Goal: Task Accomplishment & Management: Manage account settings

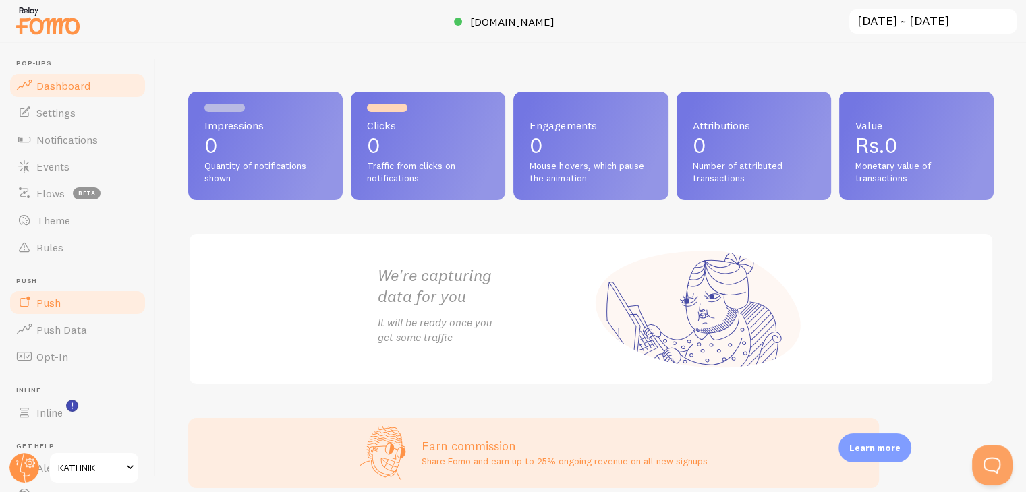
scroll to position [92, 0]
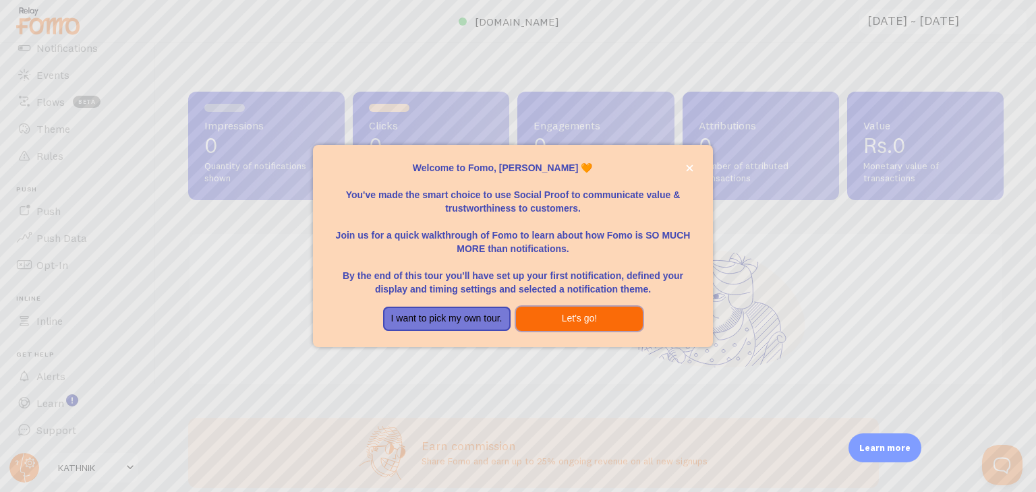
click at [526, 322] on button "Let's go!" at bounding box center [579, 319] width 127 height 24
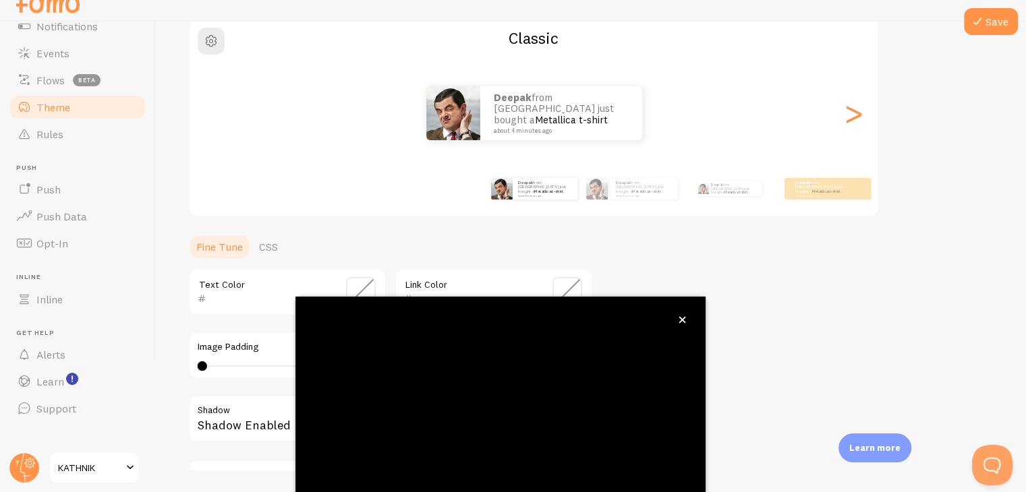
scroll to position [7, 0]
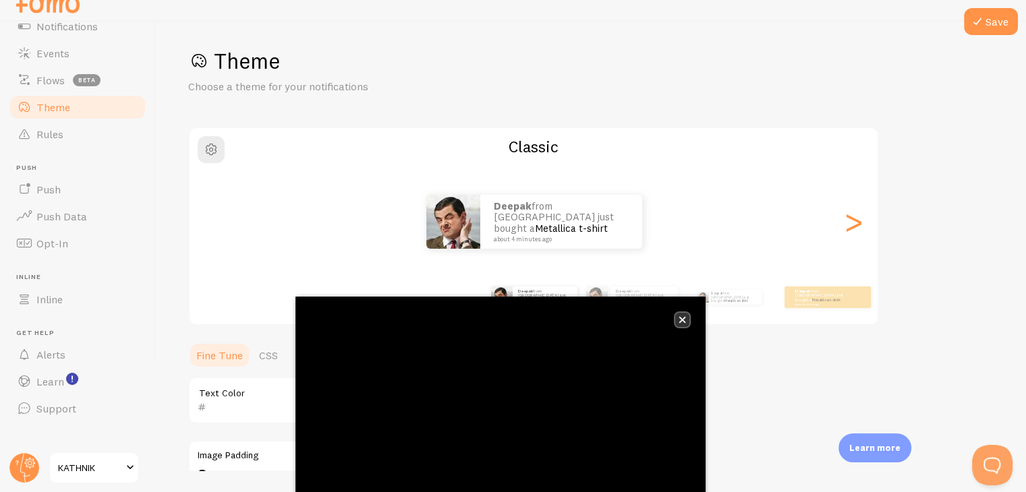
click at [682, 315] on button "close," at bounding box center [682, 320] width 14 height 14
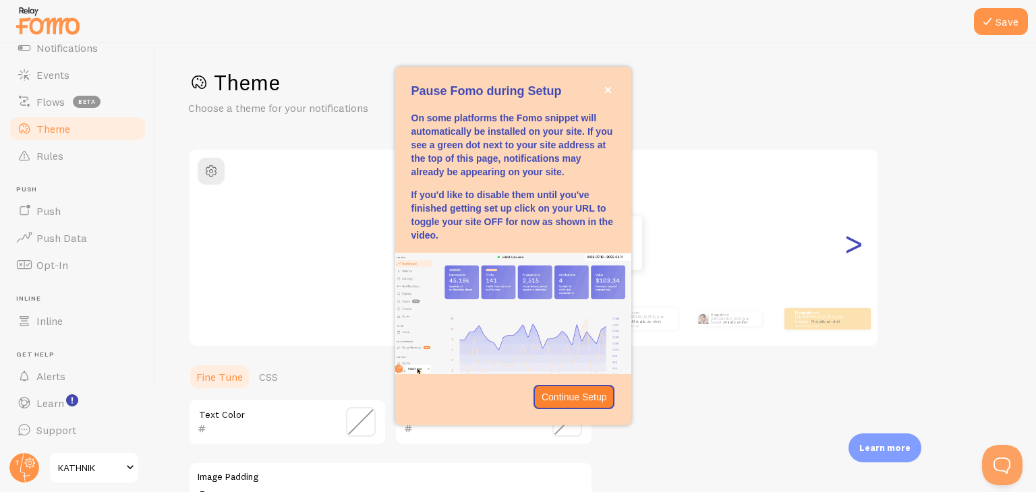
click at [845, 237] on div ">" at bounding box center [853, 243] width 16 height 97
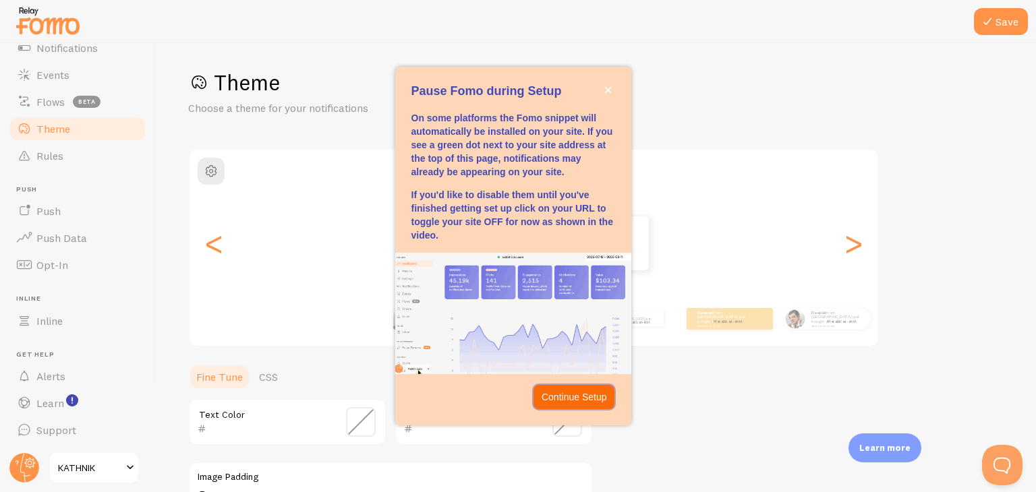
click at [572, 401] on p "Continue Setup" at bounding box center [574, 397] width 65 height 13
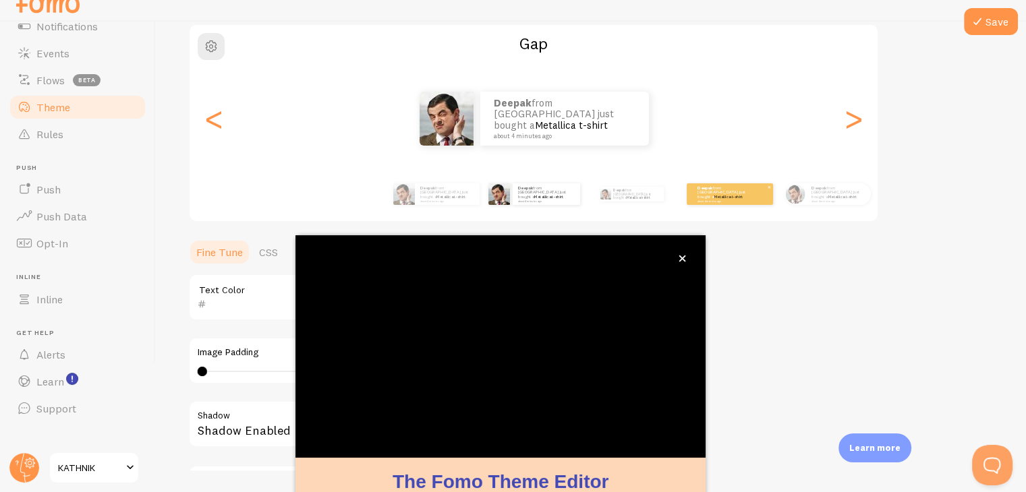
scroll to position [115, 0]
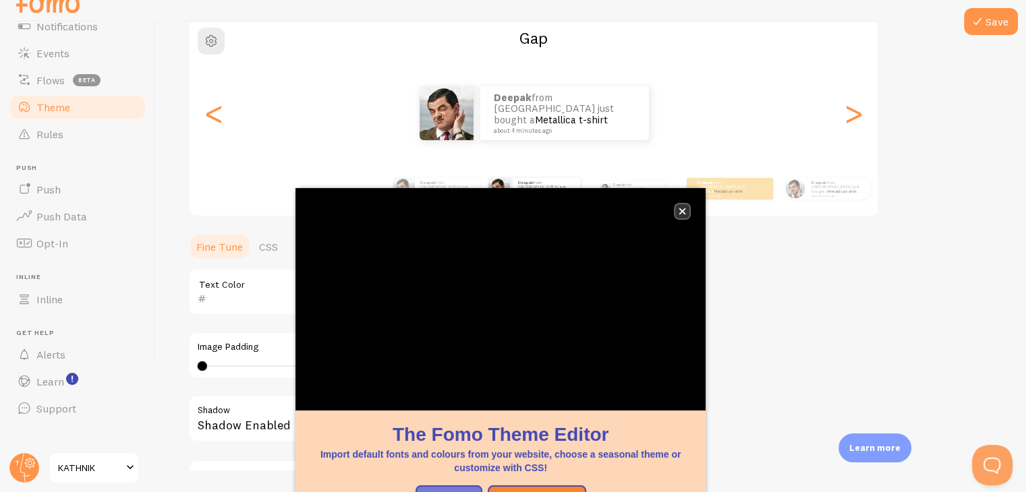
click at [683, 214] on icon "close," at bounding box center [682, 211] width 7 height 7
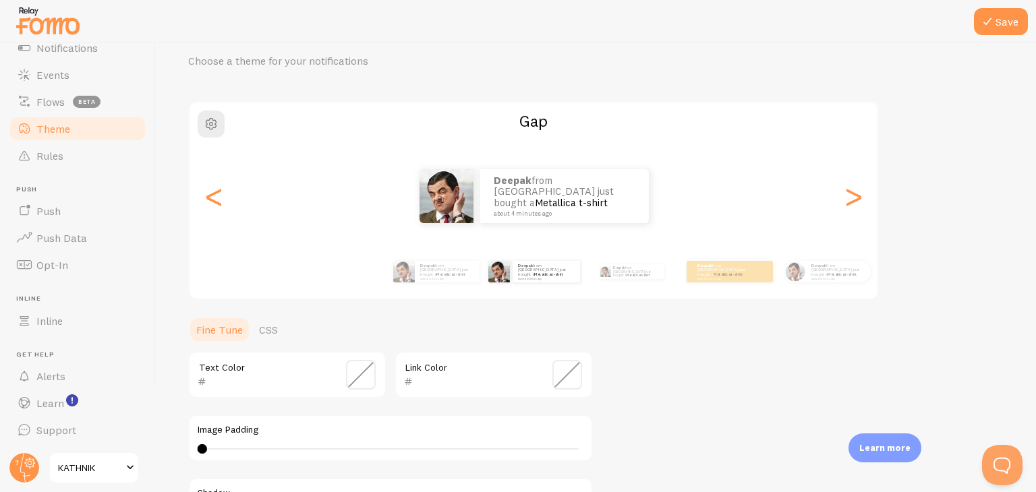
scroll to position [287, 0]
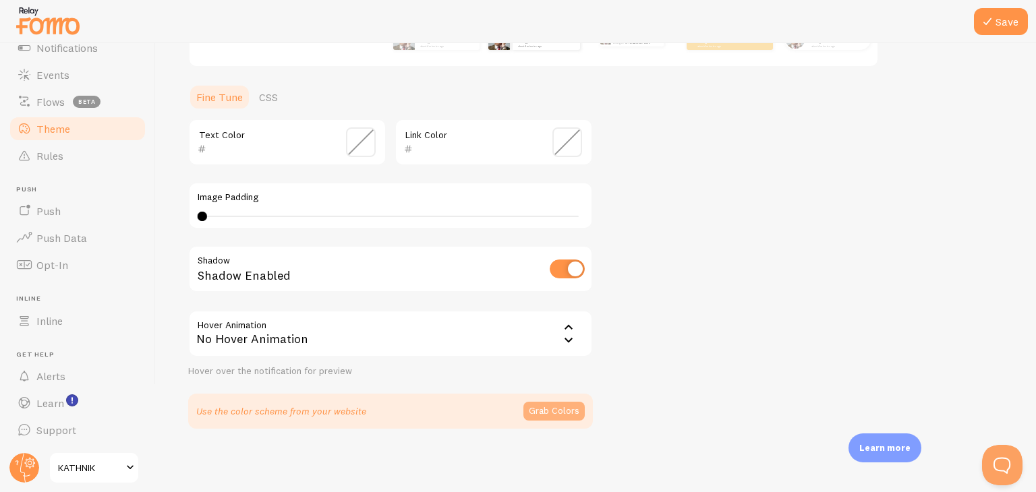
click at [546, 407] on button "Grab Colors" at bounding box center [553, 411] width 61 height 19
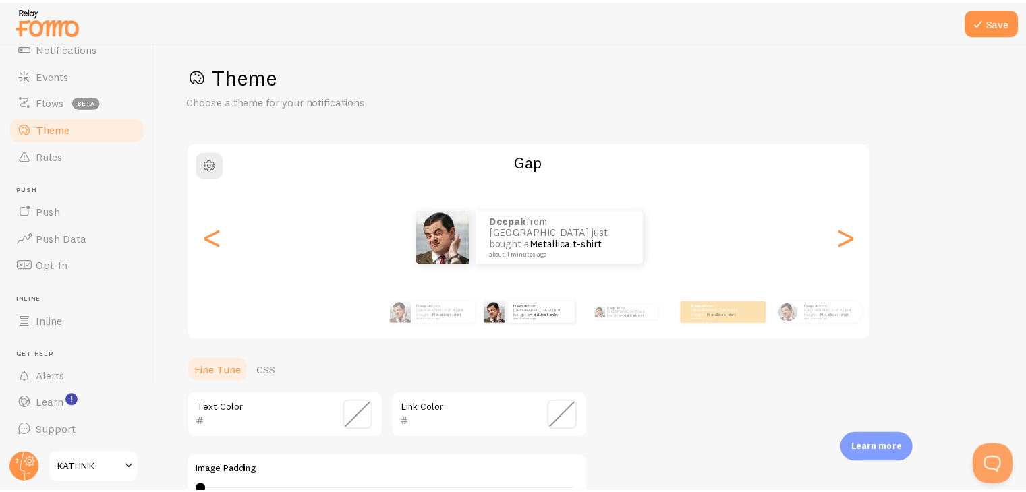
scroll to position [0, 0]
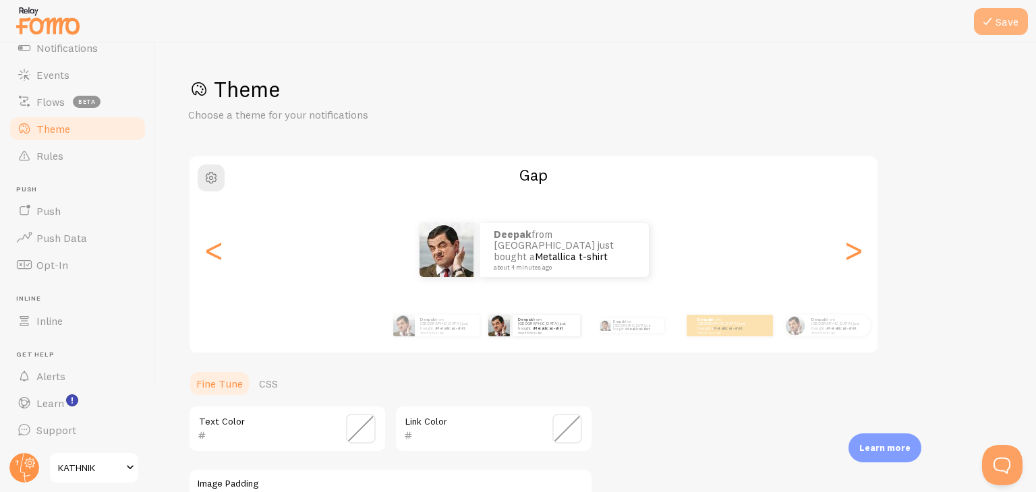
click at [995, 18] on icon at bounding box center [987, 21] width 16 height 16
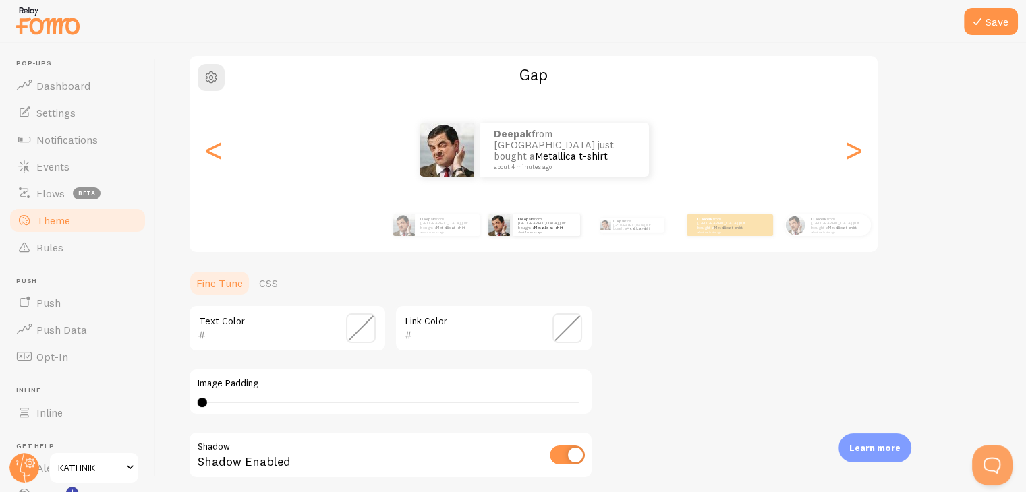
scroll to position [100, 0]
click at [30, 171] on span at bounding box center [24, 167] width 16 height 16
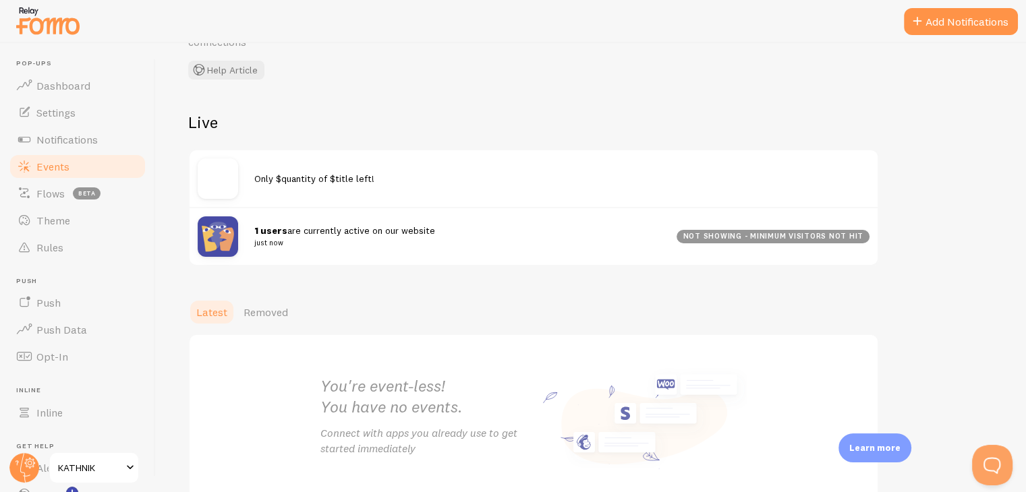
scroll to position [165, 0]
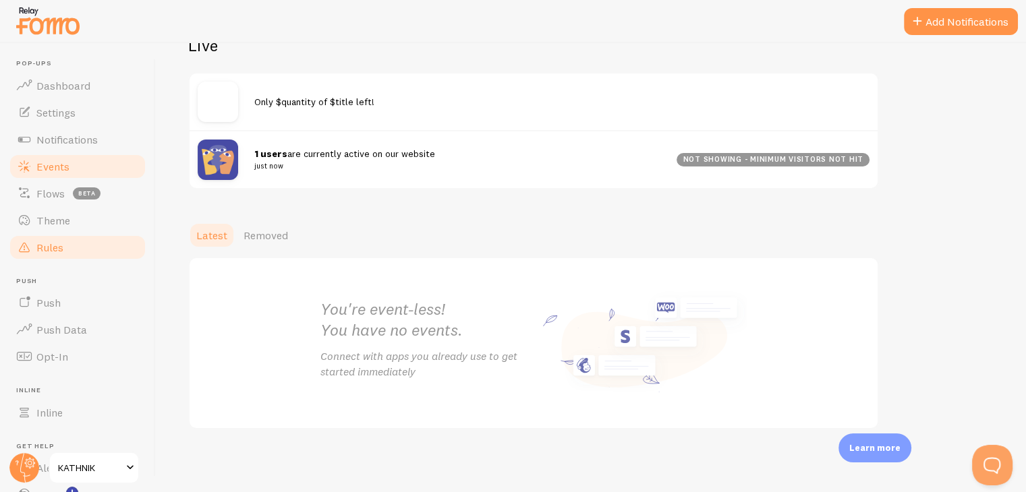
click at [71, 250] on link "Rules" at bounding box center [77, 247] width 139 height 27
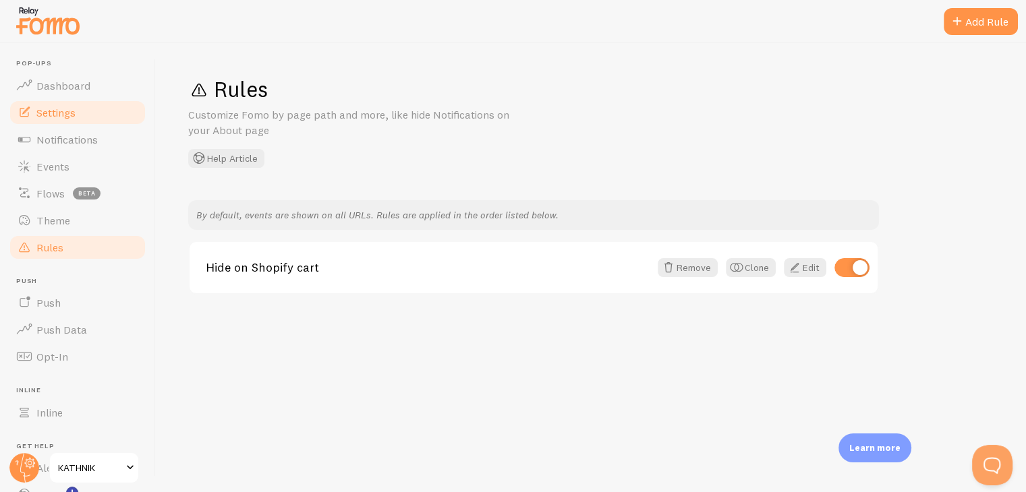
click at [69, 118] on span "Settings" at bounding box center [55, 112] width 39 height 13
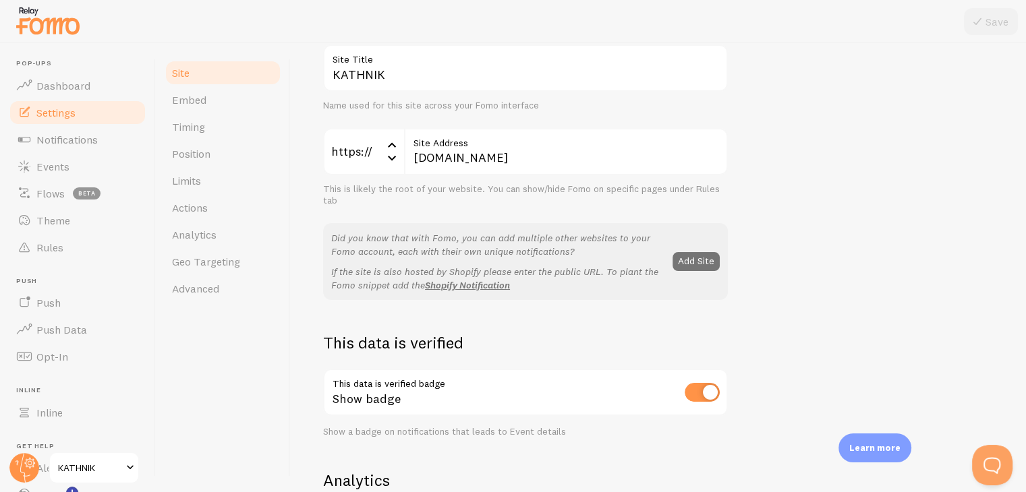
scroll to position [194, 0]
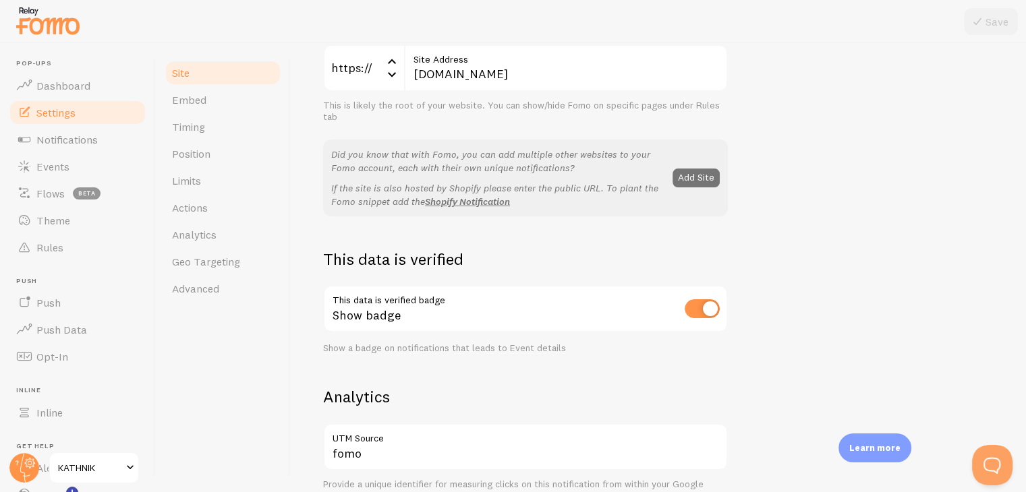
click at [702, 302] on input "checkbox" at bounding box center [702, 308] width 35 height 19
checkbox input "false"
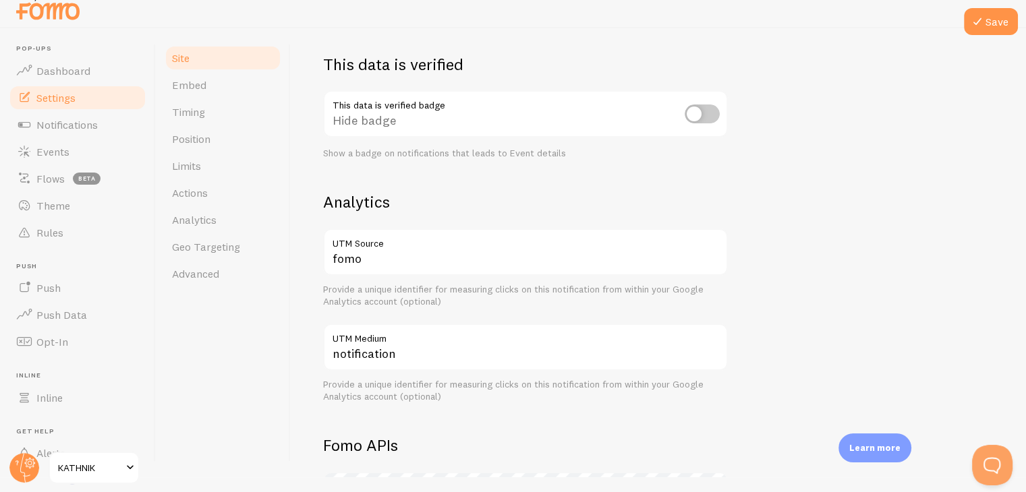
scroll to position [370, 0]
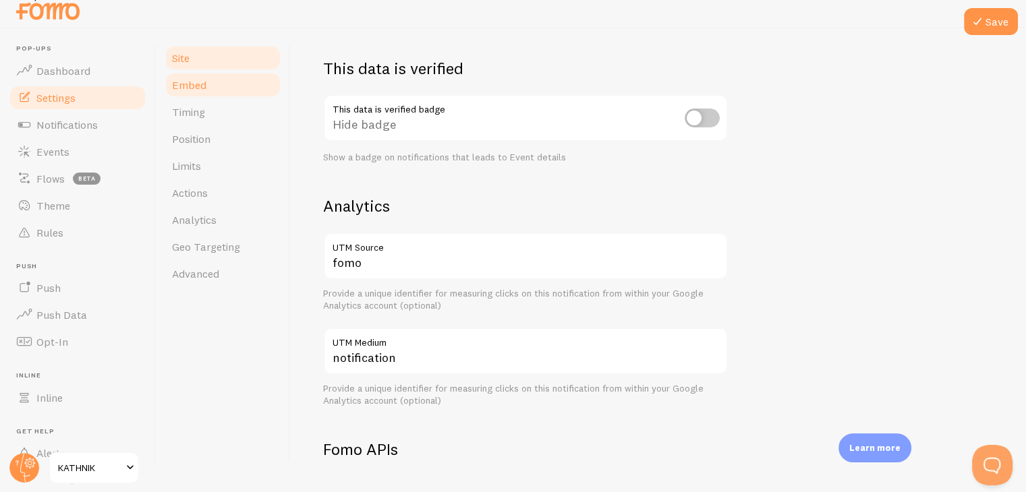
click at [199, 82] on span "Embed" at bounding box center [189, 84] width 34 height 13
click at [983, 18] on icon at bounding box center [977, 21] width 16 height 16
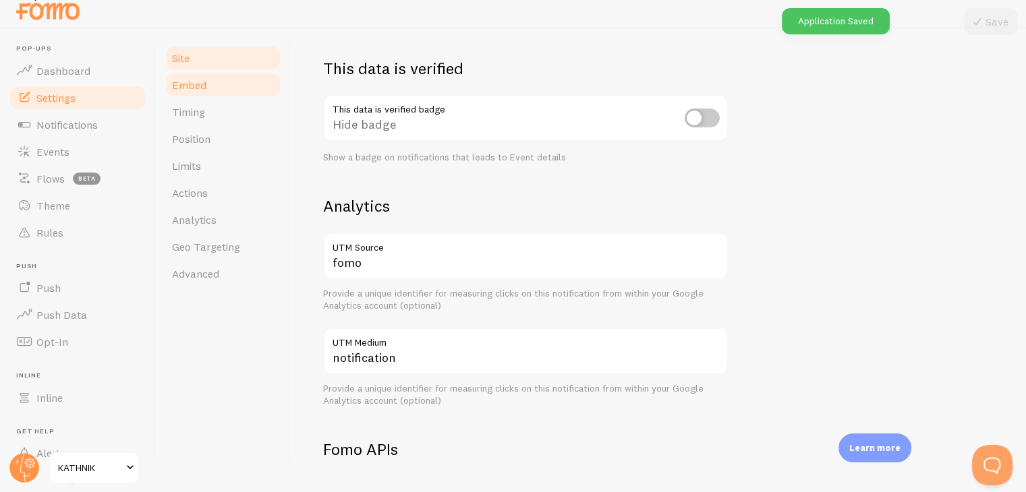
click at [208, 94] on link "Embed" at bounding box center [223, 85] width 118 height 27
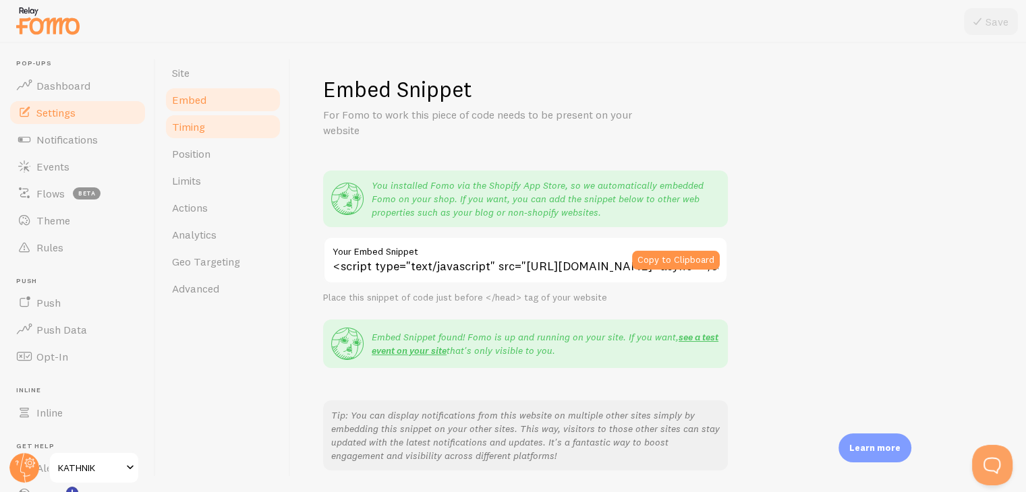
click at [198, 124] on span "Timing" at bounding box center [188, 126] width 33 height 13
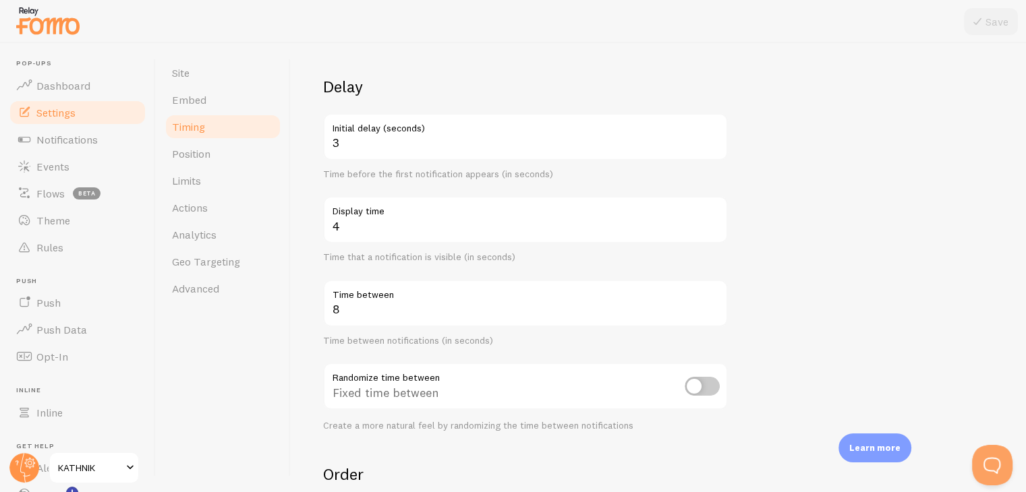
scroll to position [89, 0]
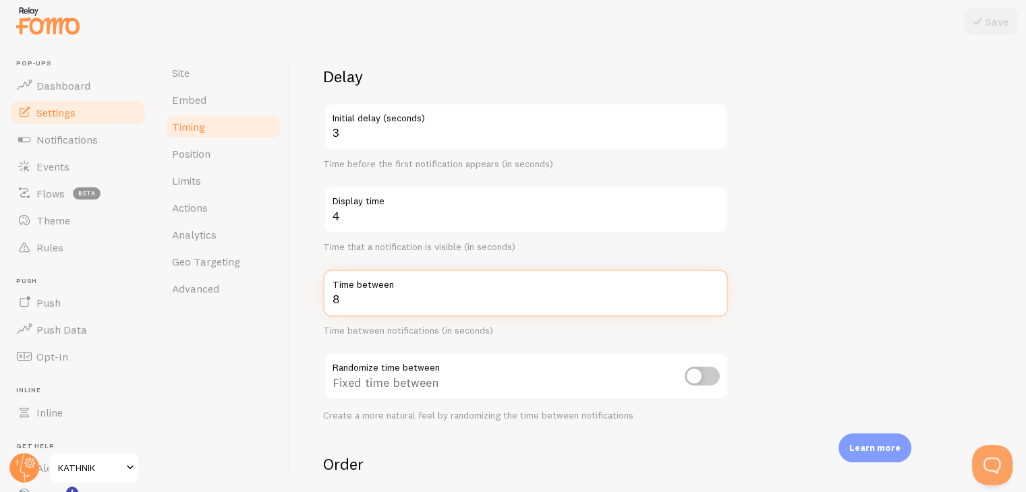
click at [359, 304] on input "8" at bounding box center [525, 293] width 405 height 47
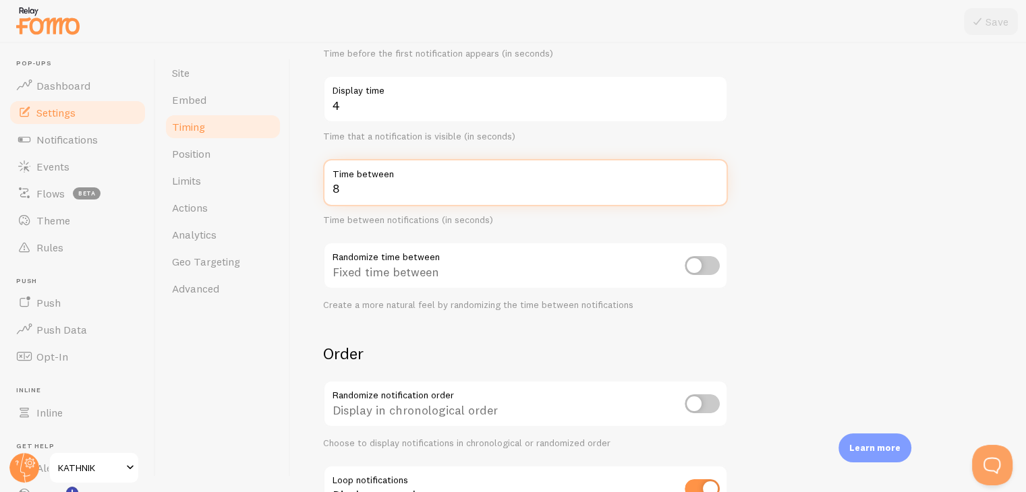
scroll to position [200, 0]
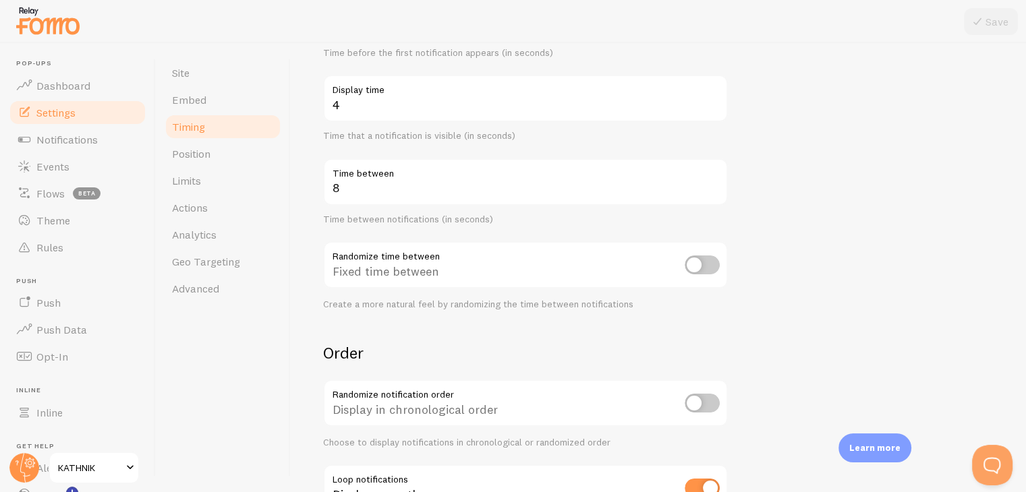
click at [700, 270] on input "checkbox" at bounding box center [702, 265] width 35 height 19
checkbox input "true"
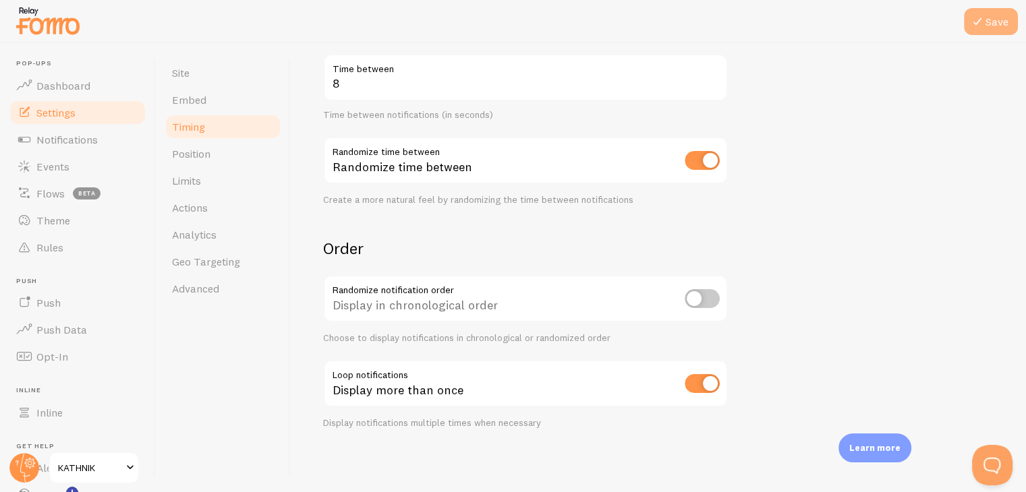
click at [974, 22] on icon at bounding box center [977, 21] width 16 height 16
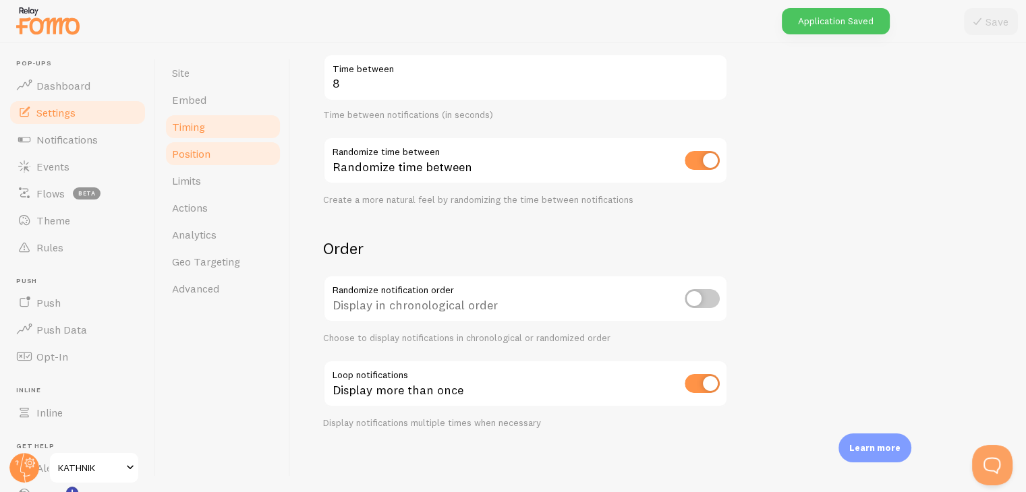
click at [204, 160] on span "Position" at bounding box center [191, 153] width 38 height 13
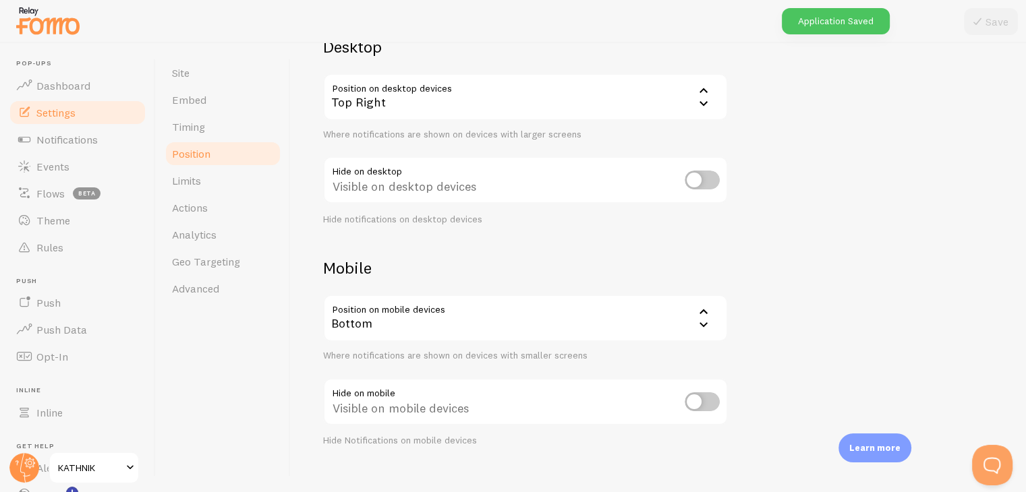
scroll to position [124, 0]
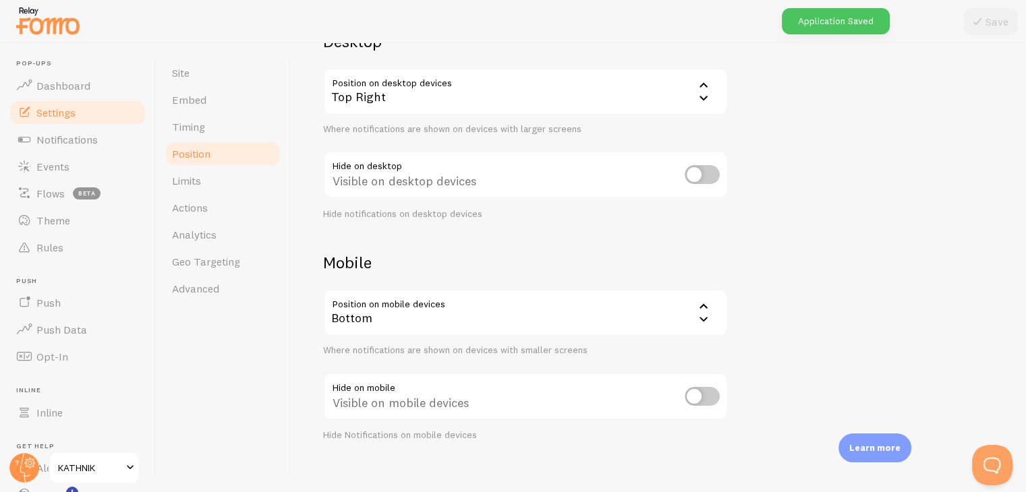
click at [413, 185] on div "Visible on desktop devices" at bounding box center [525, 175] width 405 height 49
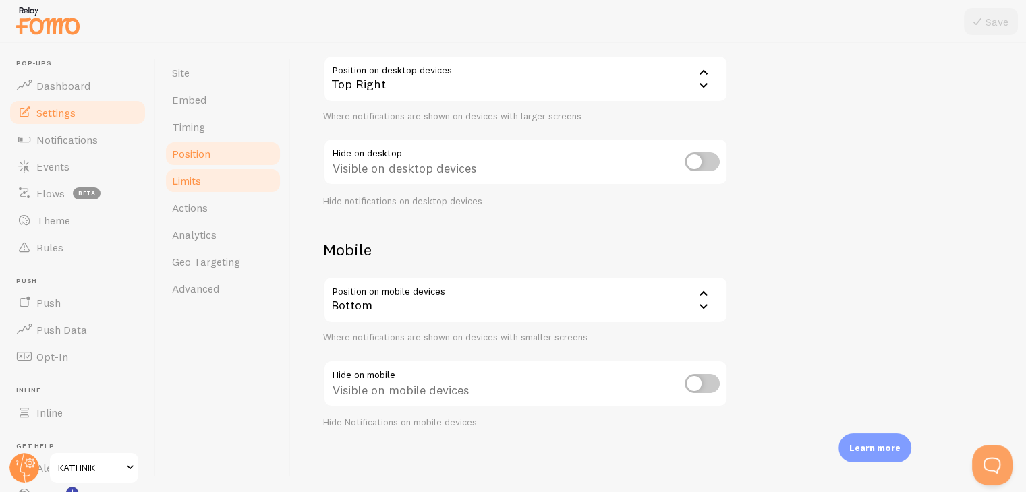
click at [229, 181] on link "Limits" at bounding box center [223, 180] width 118 height 27
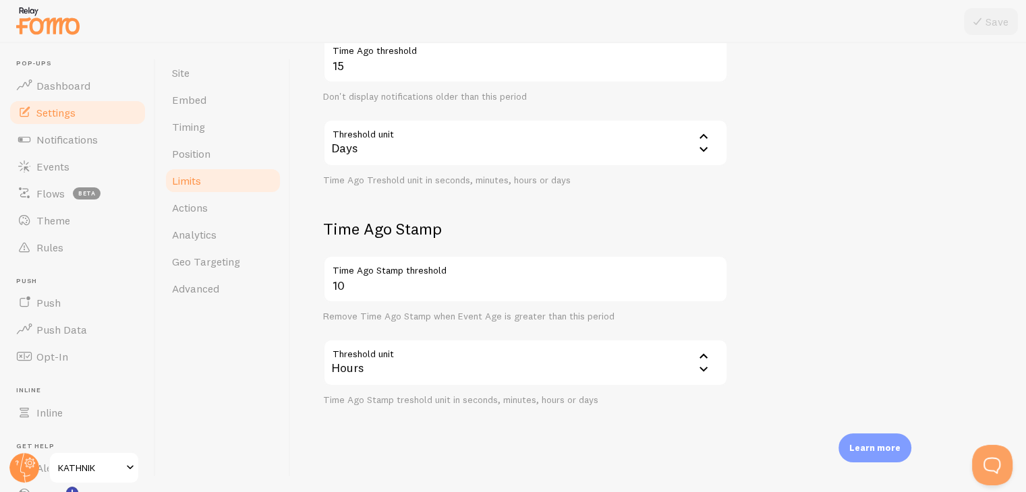
scroll to position [381, 0]
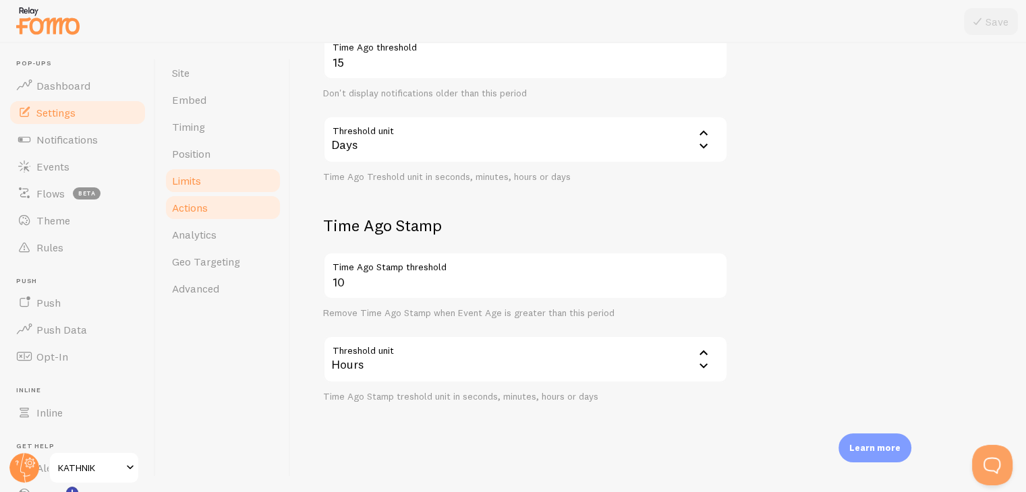
click at [234, 215] on link "Actions" at bounding box center [223, 207] width 118 height 27
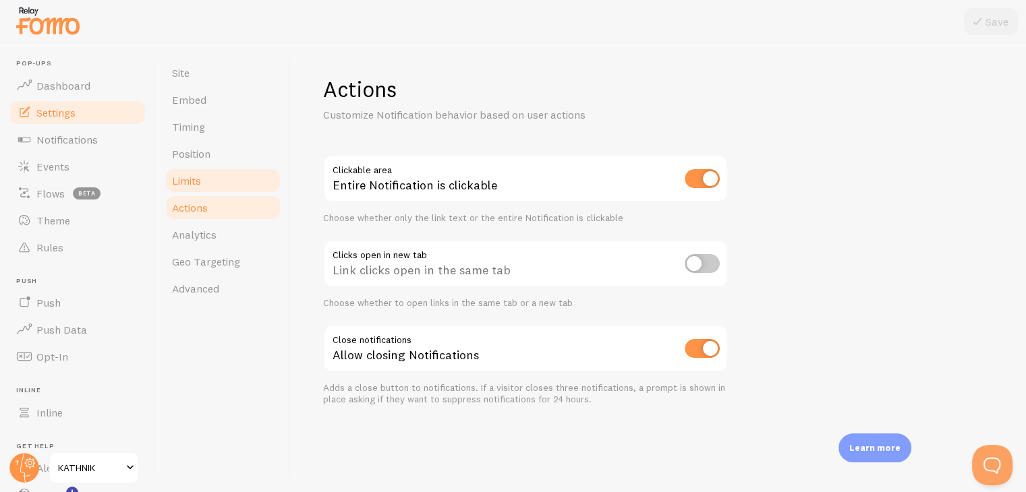
click at [234, 188] on link "Limits" at bounding box center [223, 180] width 118 height 27
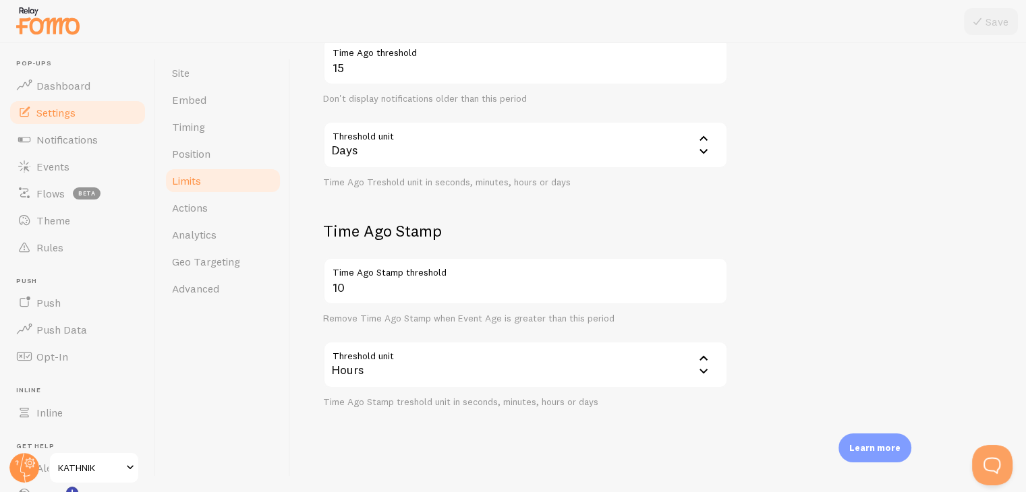
scroll to position [381, 0]
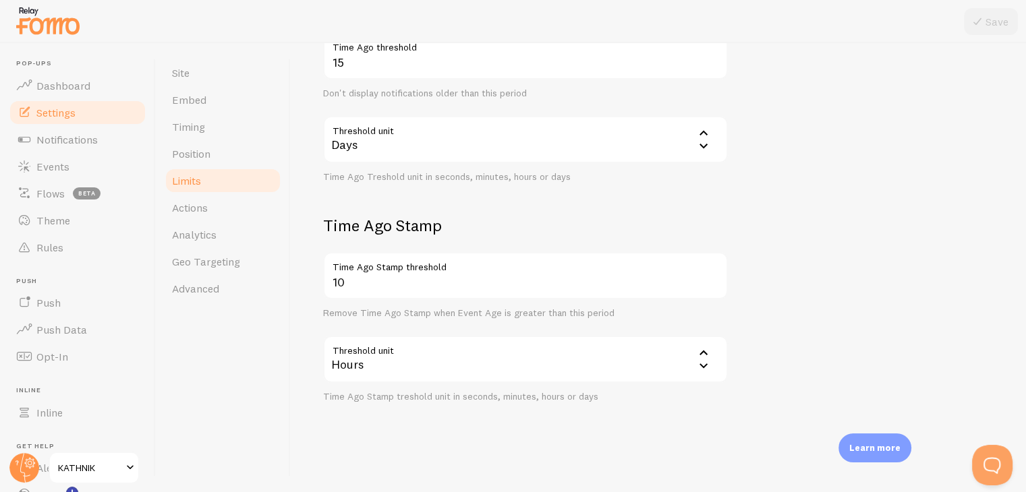
click at [441, 370] on div "Hours" at bounding box center [525, 359] width 405 height 47
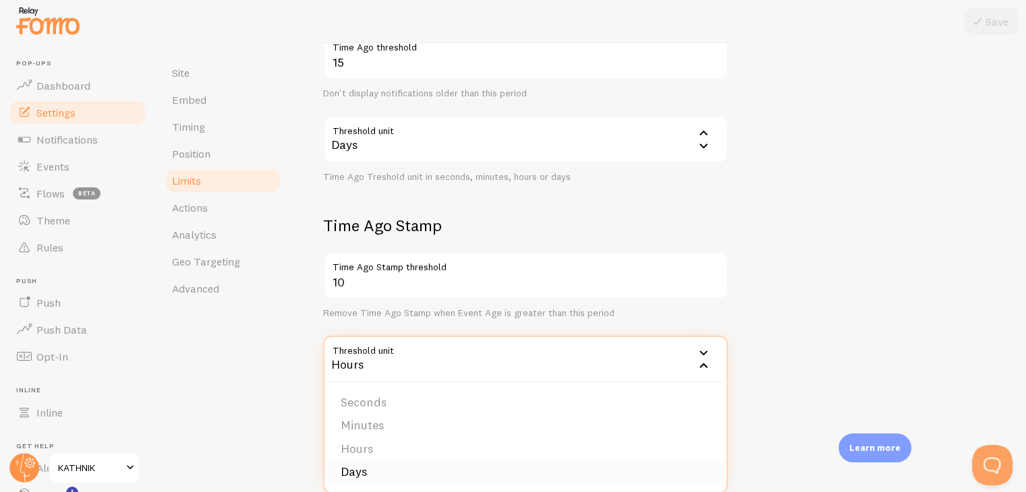
click at [400, 469] on li "Days" at bounding box center [525, 473] width 402 height 24
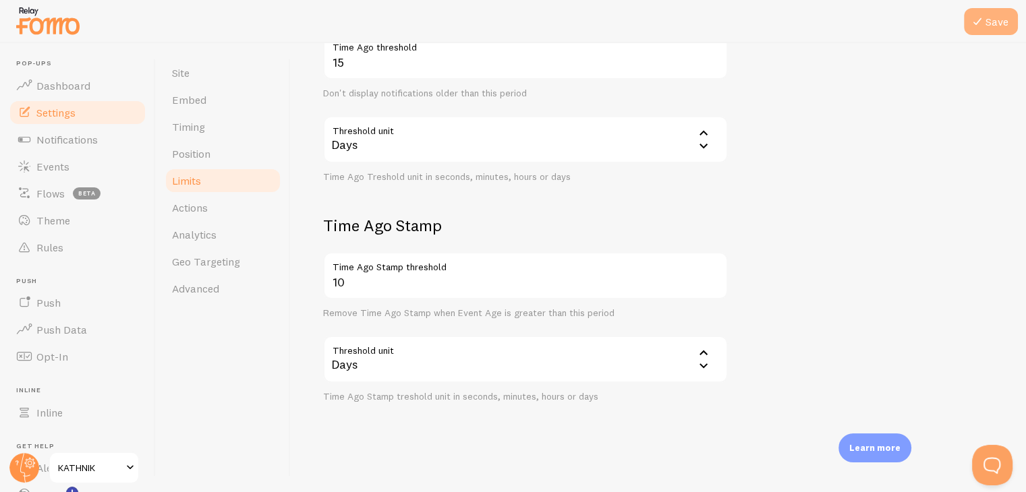
click at [985, 18] on button "Save" at bounding box center [991, 21] width 54 height 27
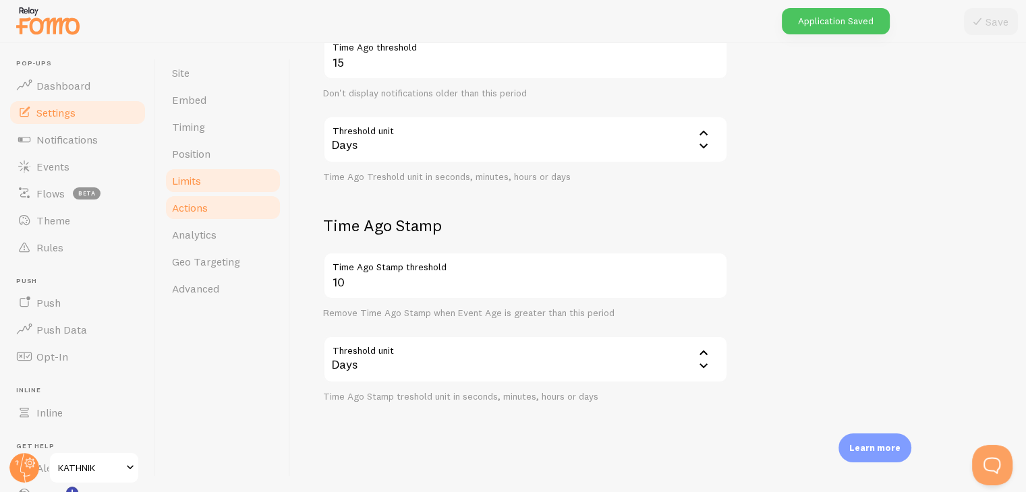
click at [206, 211] on span "Actions" at bounding box center [190, 207] width 36 height 13
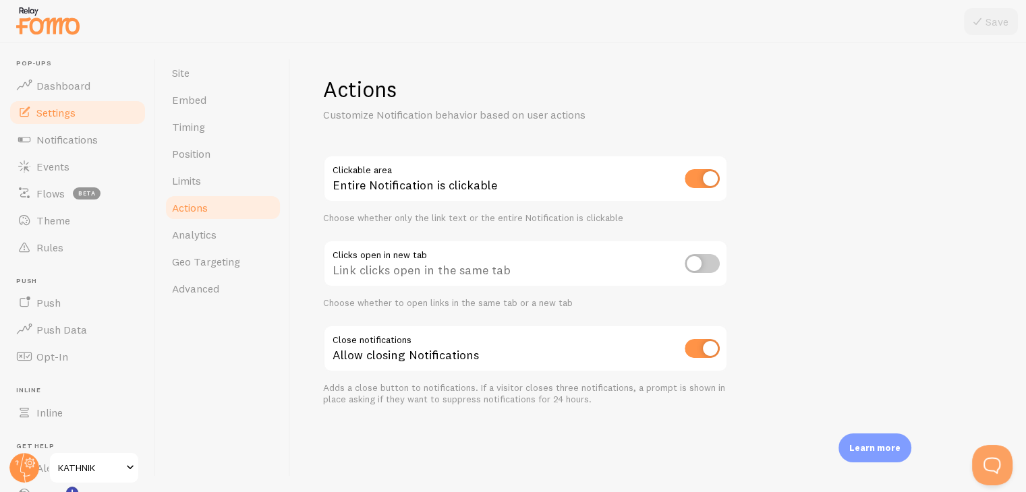
click at [404, 219] on div "Choose whether only the link text or the entire Notification is clickable" at bounding box center [525, 218] width 405 height 12
click at [210, 233] on span "Analytics" at bounding box center [194, 234] width 45 height 13
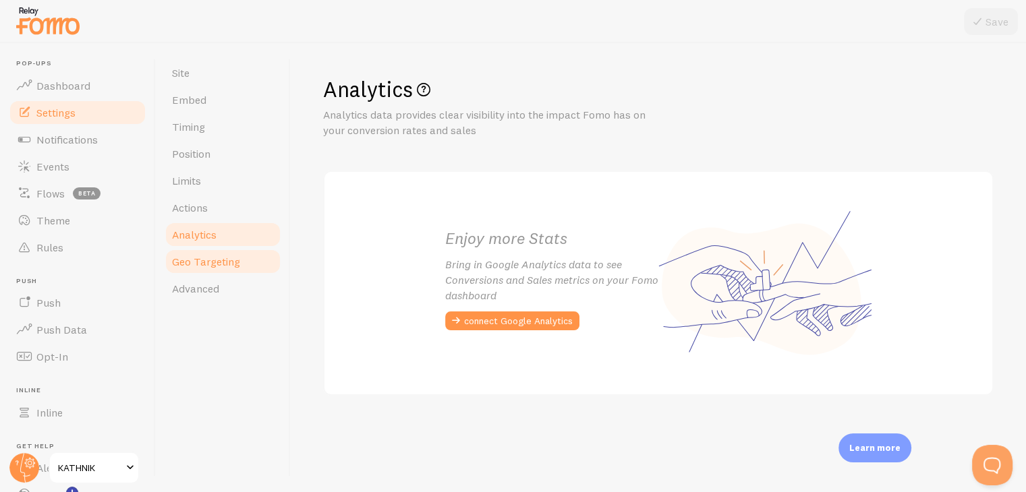
click at [208, 260] on span "Geo Targeting" at bounding box center [206, 261] width 68 height 13
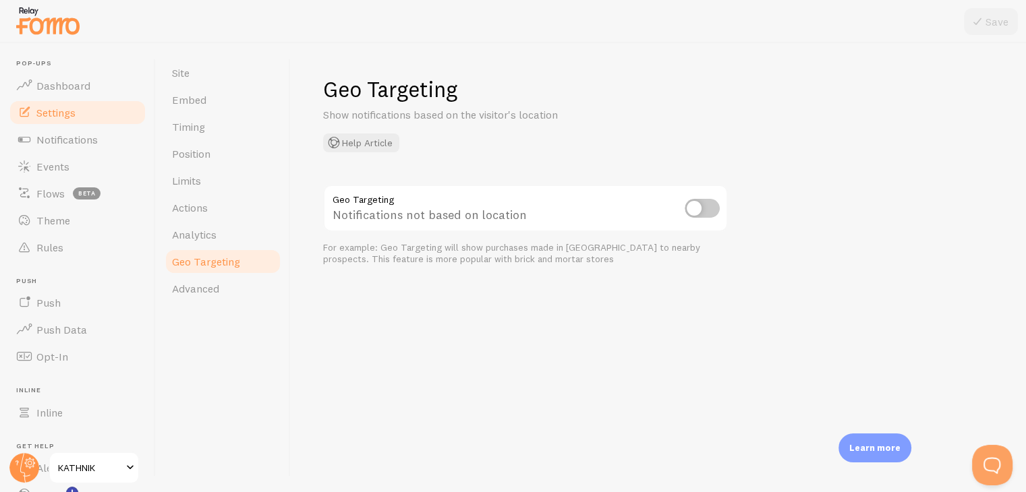
click at [702, 211] on input "checkbox" at bounding box center [702, 208] width 35 height 19
checkbox input "true"
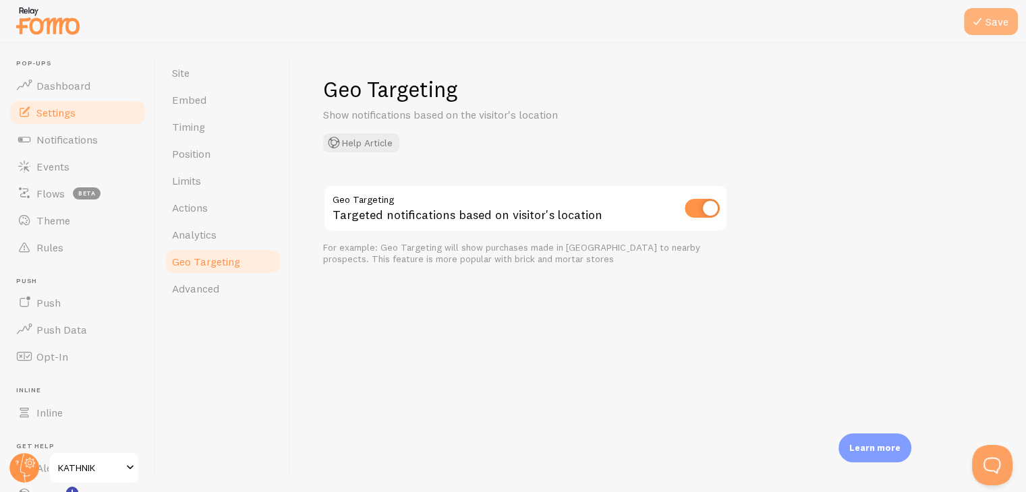
click at [994, 17] on button "Save" at bounding box center [991, 21] width 54 height 27
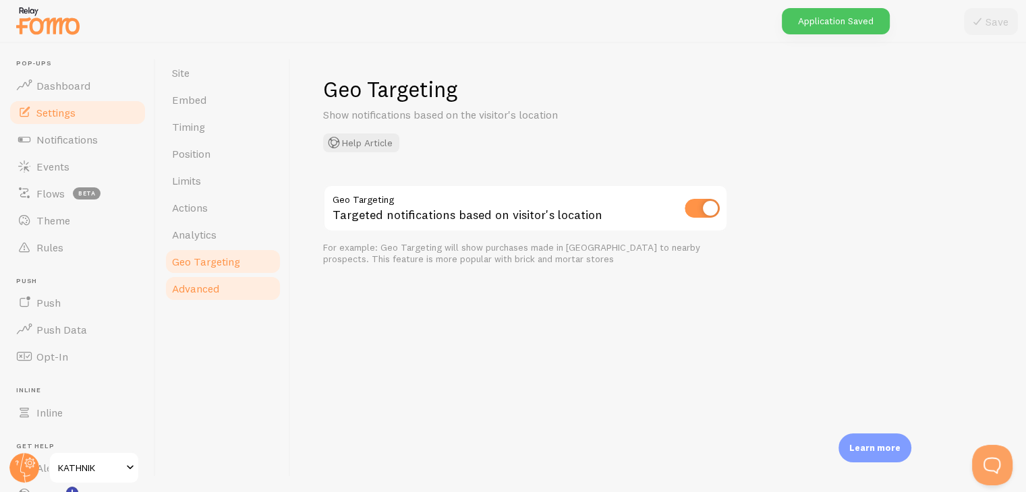
click at [186, 293] on span "Advanced" at bounding box center [195, 288] width 47 height 13
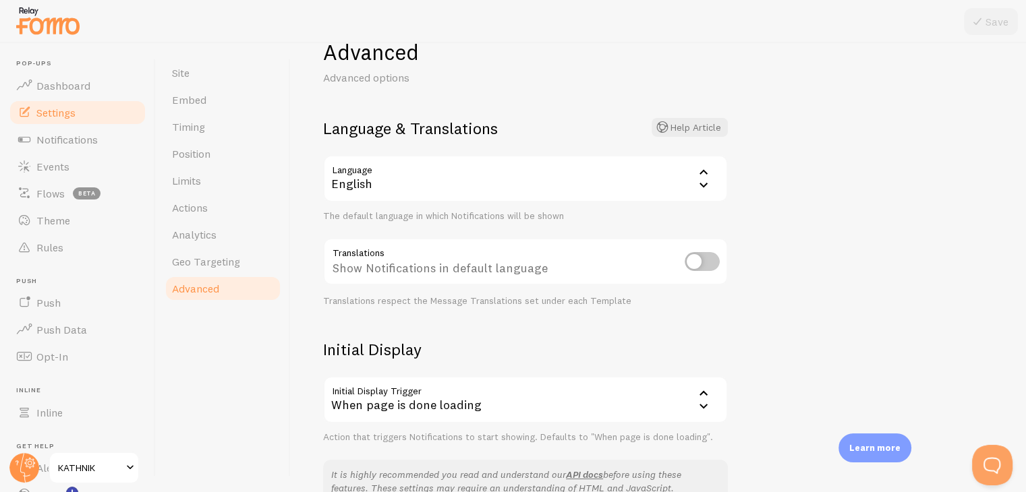
scroll to position [36, 0]
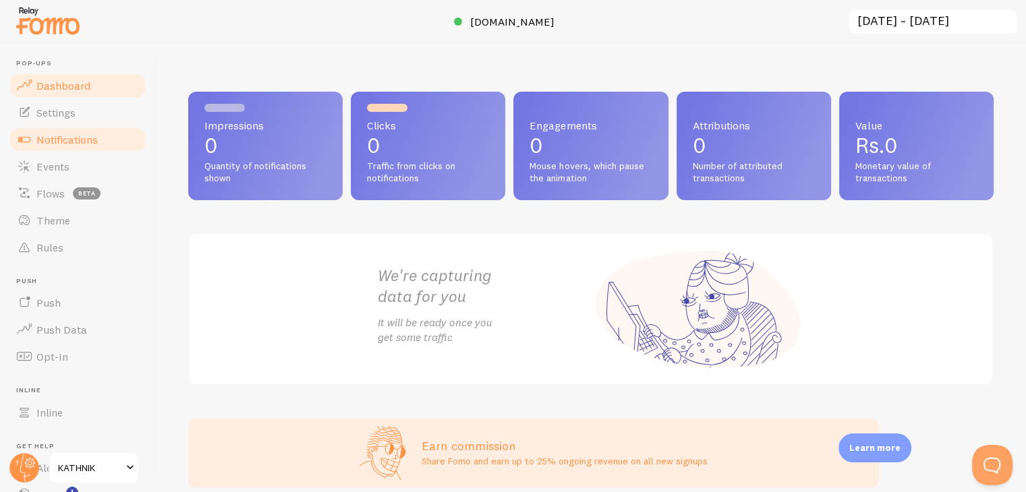
click at [77, 141] on span "Notifications" at bounding box center [66, 139] width 61 height 13
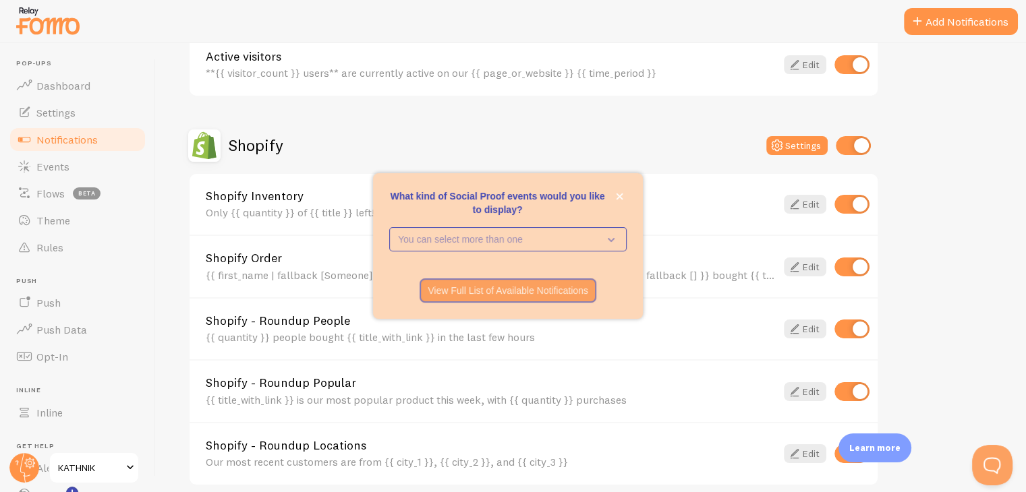
scroll to position [398, 0]
click at [620, 200] on button "close," at bounding box center [619, 197] width 14 height 14
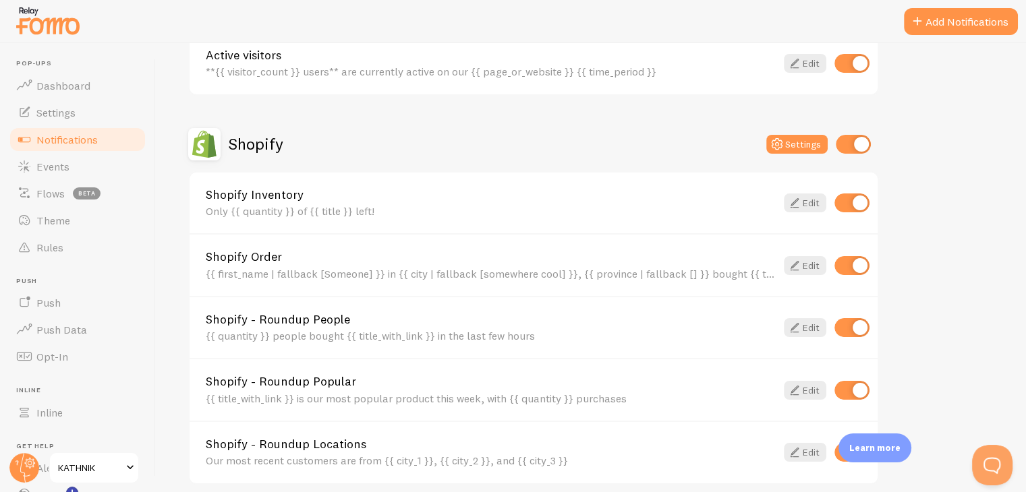
scroll to position [591, 0]
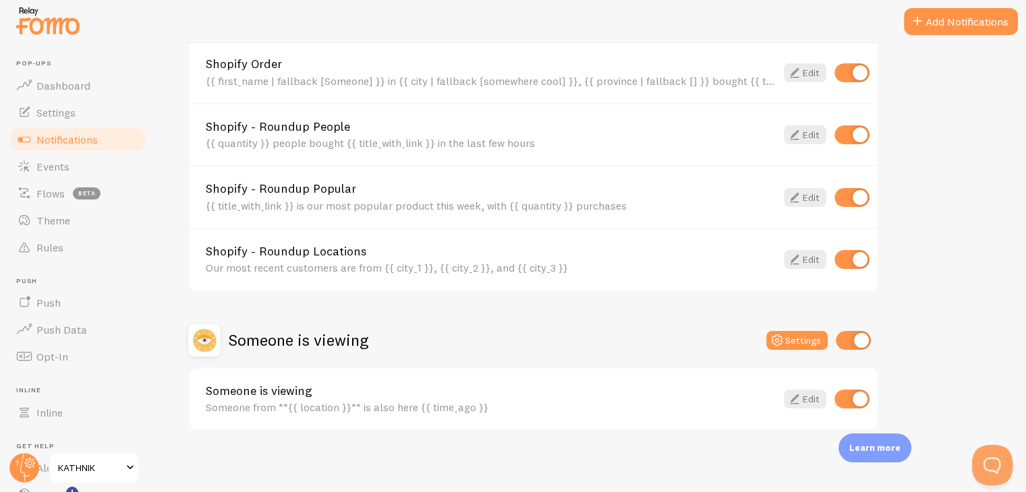
click at [565, 324] on div "Someone is viewing Settings" at bounding box center [533, 340] width 691 height 32
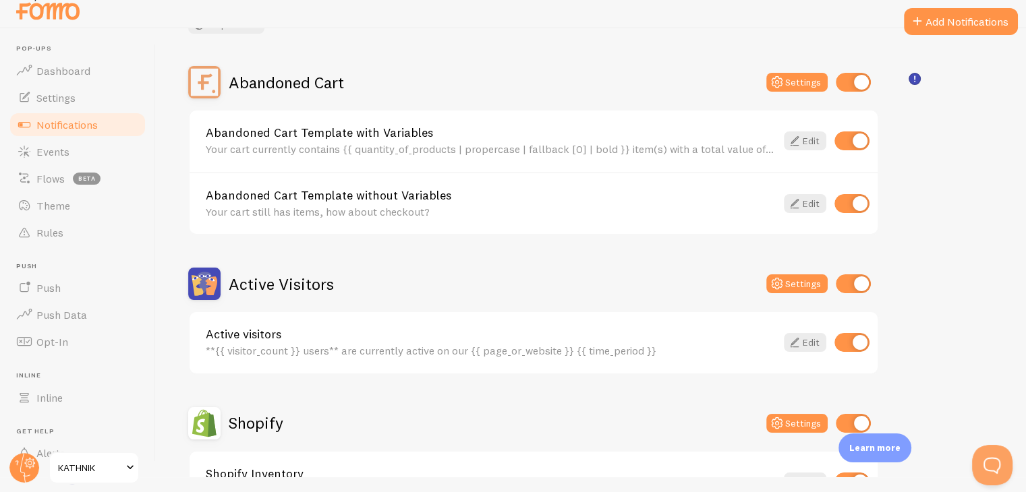
scroll to position [0, 0]
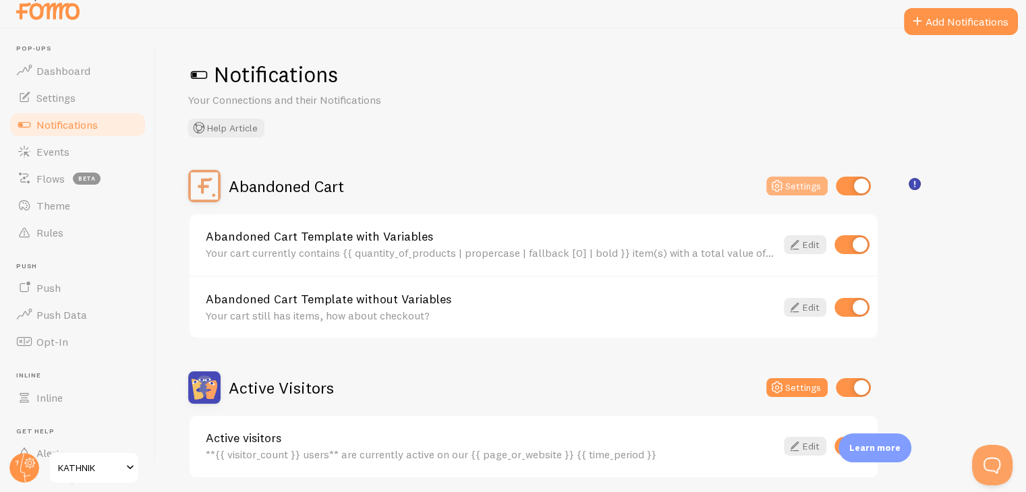
click at [778, 184] on icon at bounding box center [777, 186] width 16 height 16
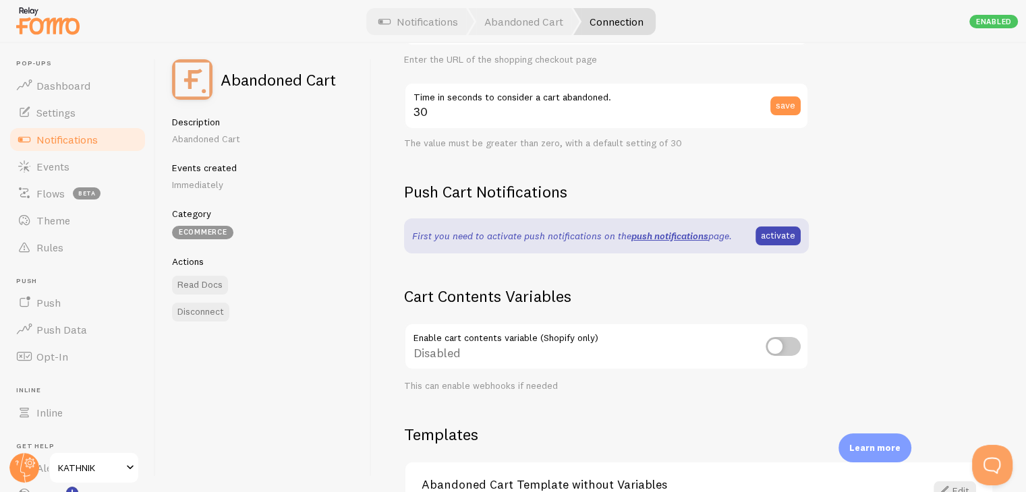
scroll to position [374, 0]
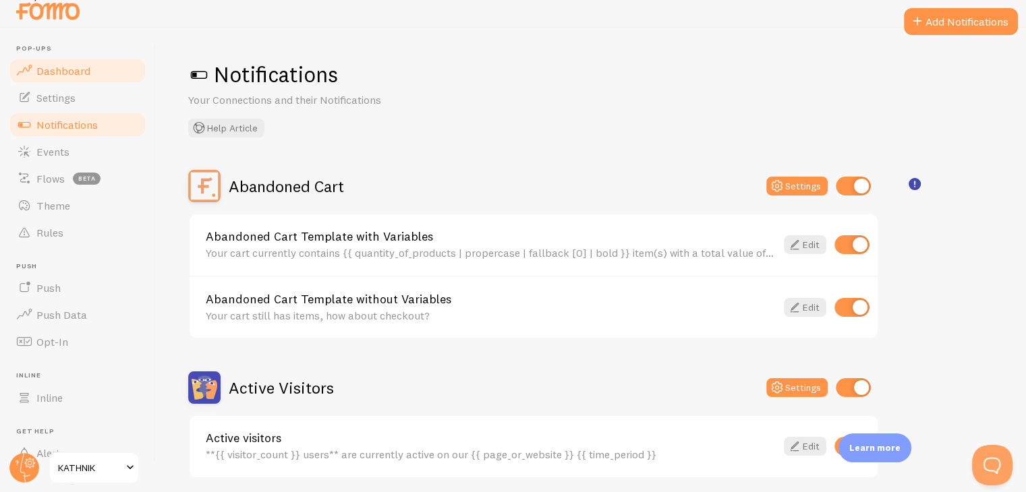
click at [73, 74] on span "Dashboard" at bounding box center [63, 70] width 54 height 13
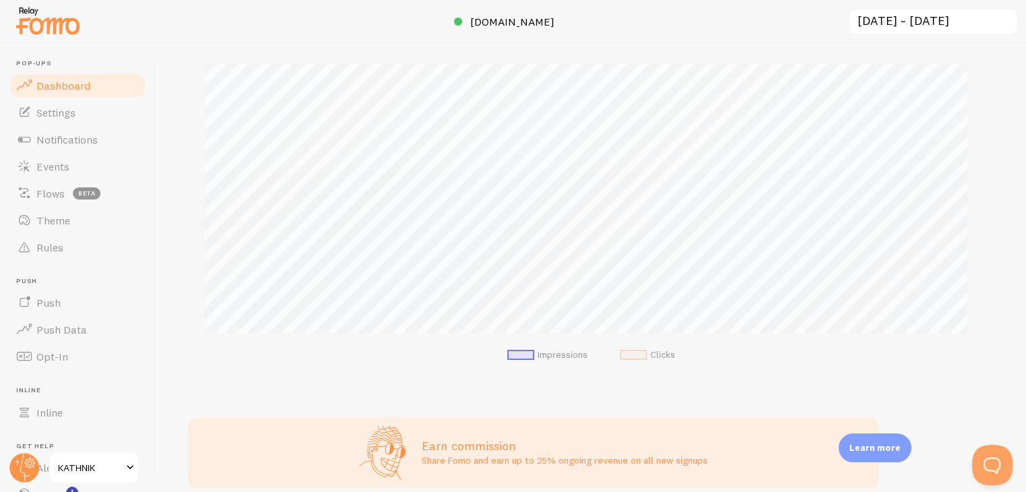
scroll to position [197, 0]
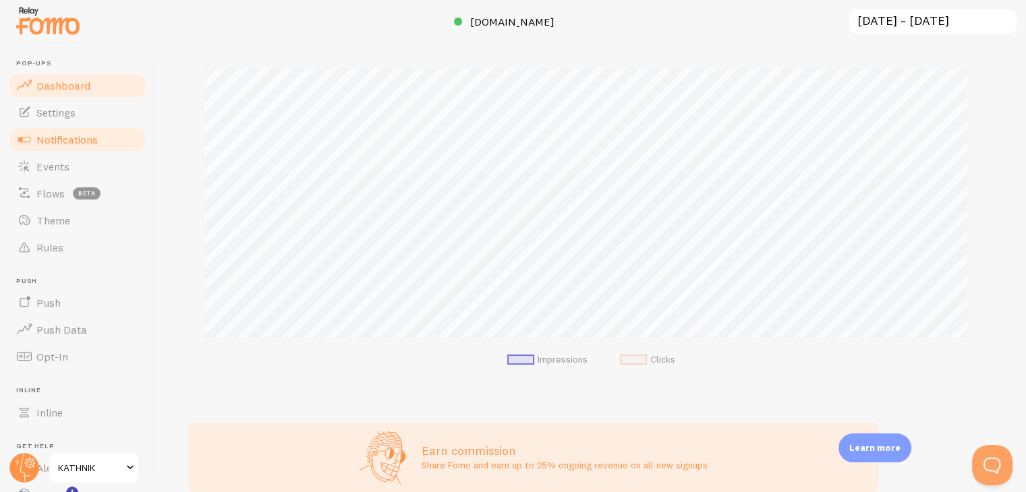
click at [45, 140] on span "Notifications" at bounding box center [66, 139] width 61 height 13
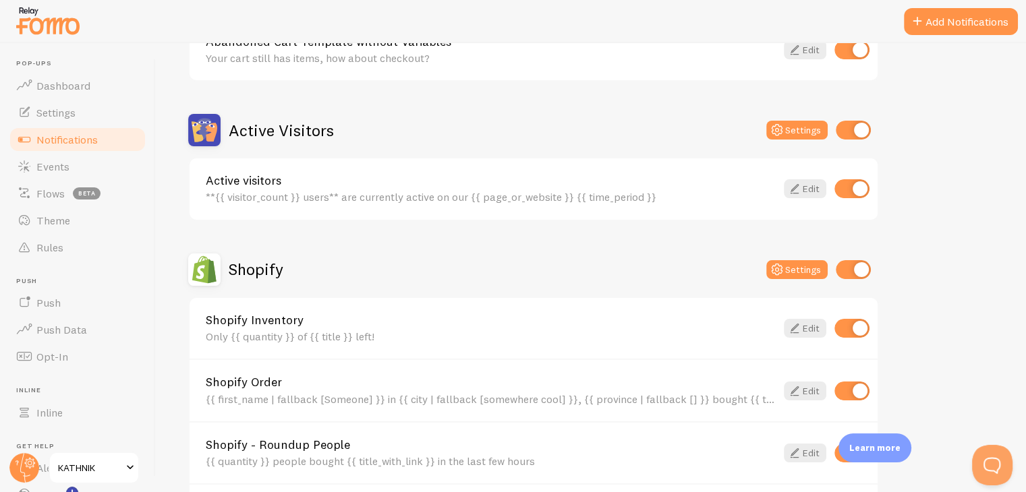
scroll to position [256, 0]
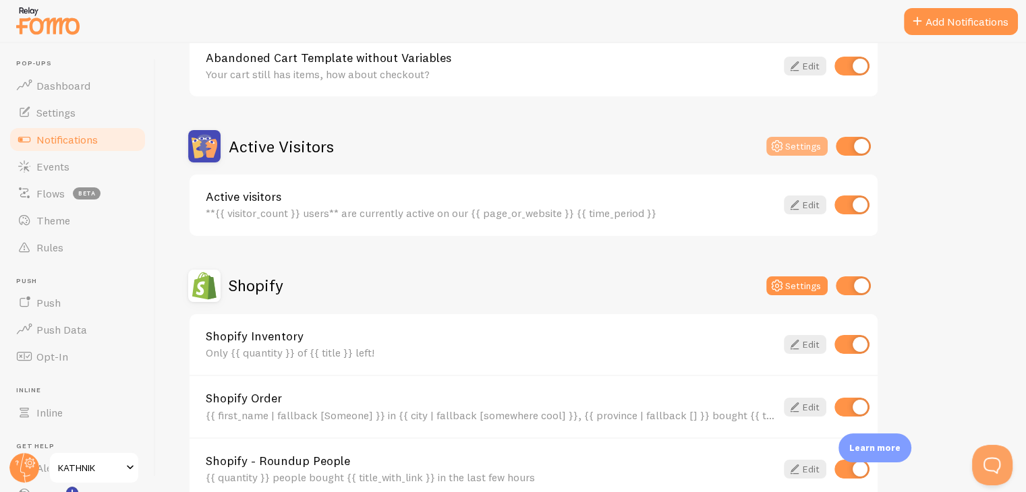
click at [807, 149] on button "Settings" at bounding box center [796, 146] width 61 height 19
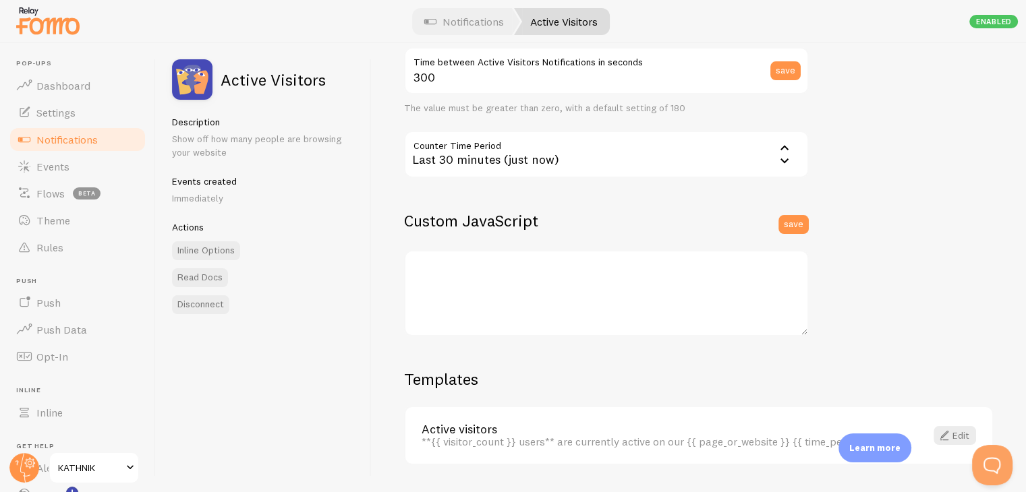
scroll to position [355, 0]
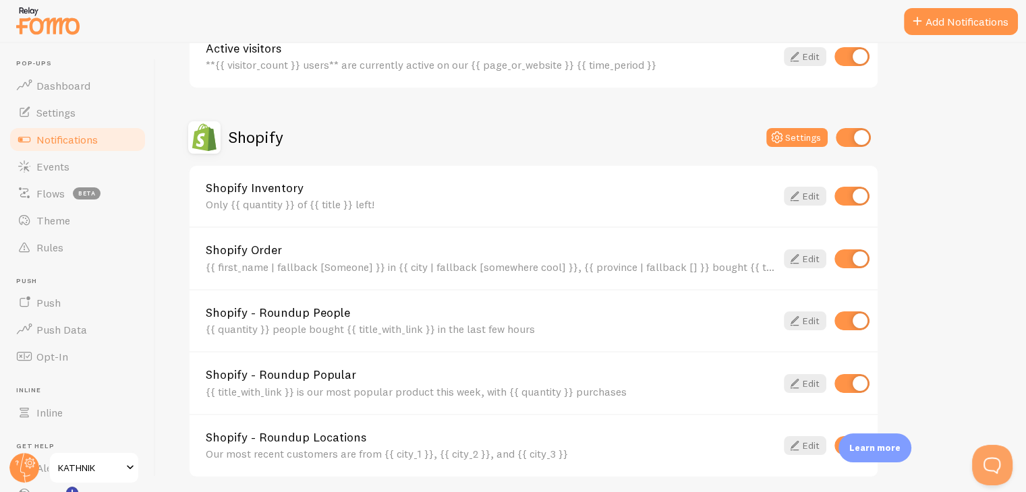
scroll to position [389, 0]
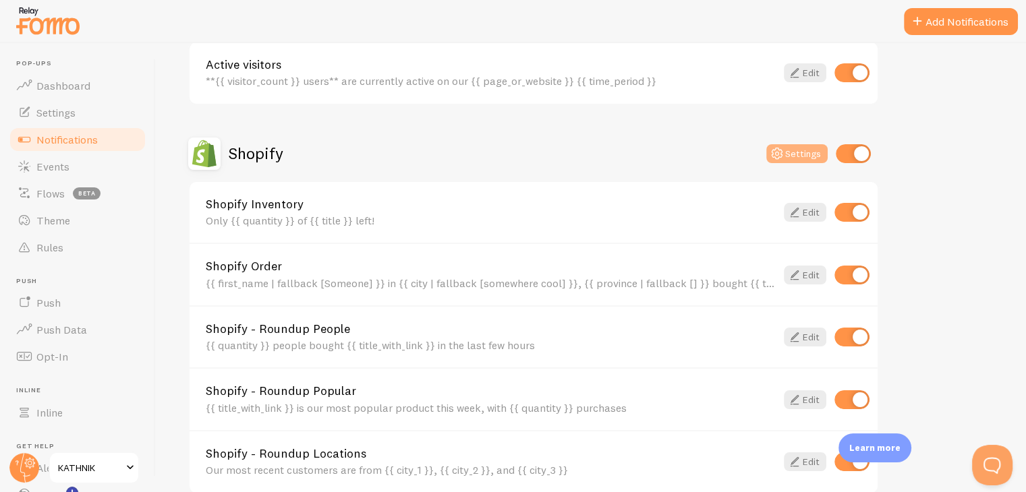
click at [794, 154] on button "Settings" at bounding box center [796, 153] width 61 height 19
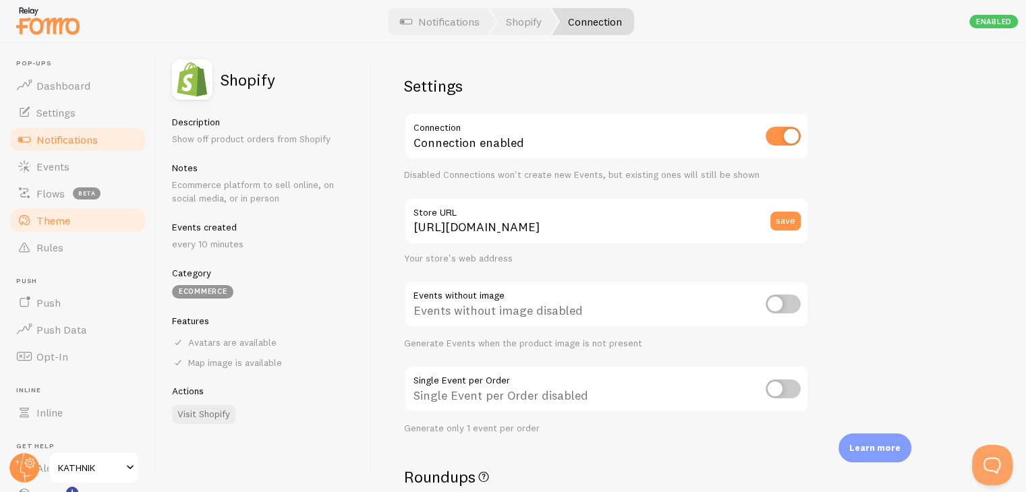
click at [57, 222] on span "Theme" at bounding box center [53, 220] width 34 height 13
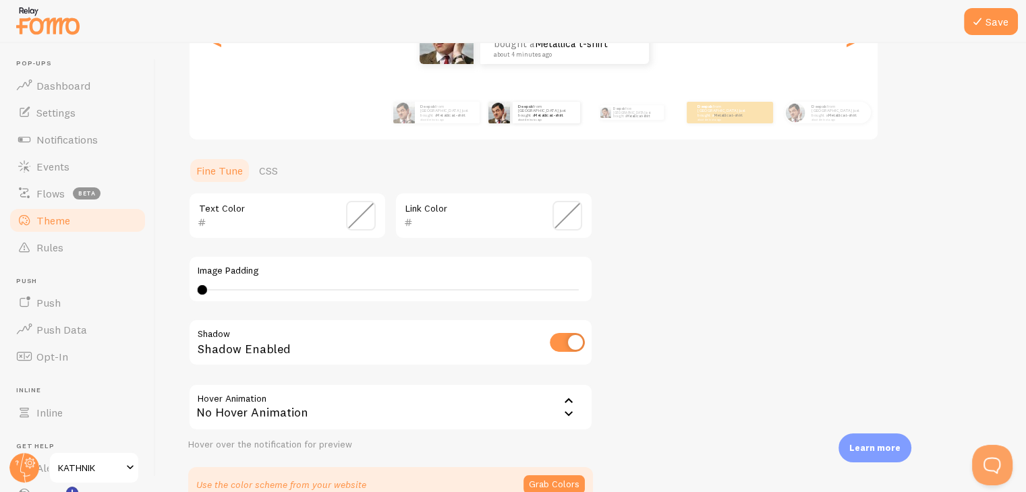
scroll to position [287, 0]
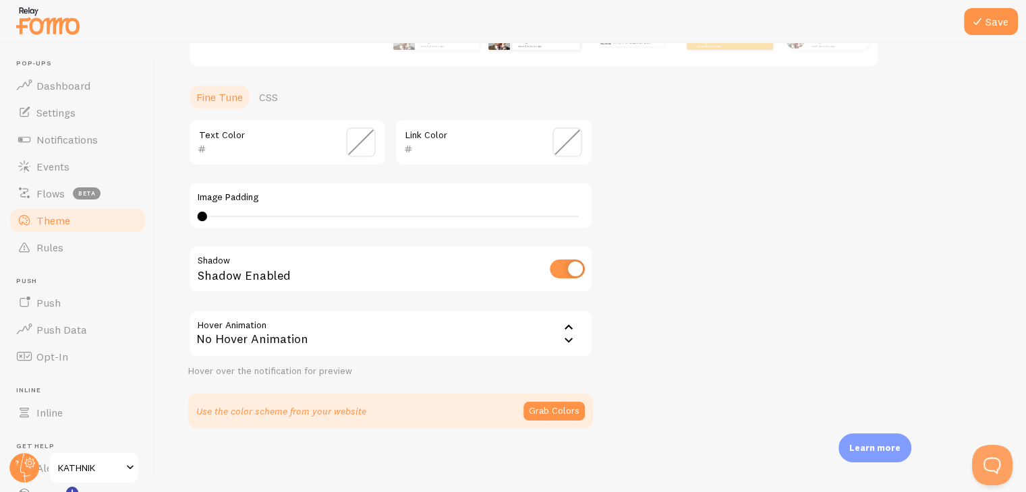
click at [413, 341] on div "No Hover Animation" at bounding box center [390, 333] width 405 height 47
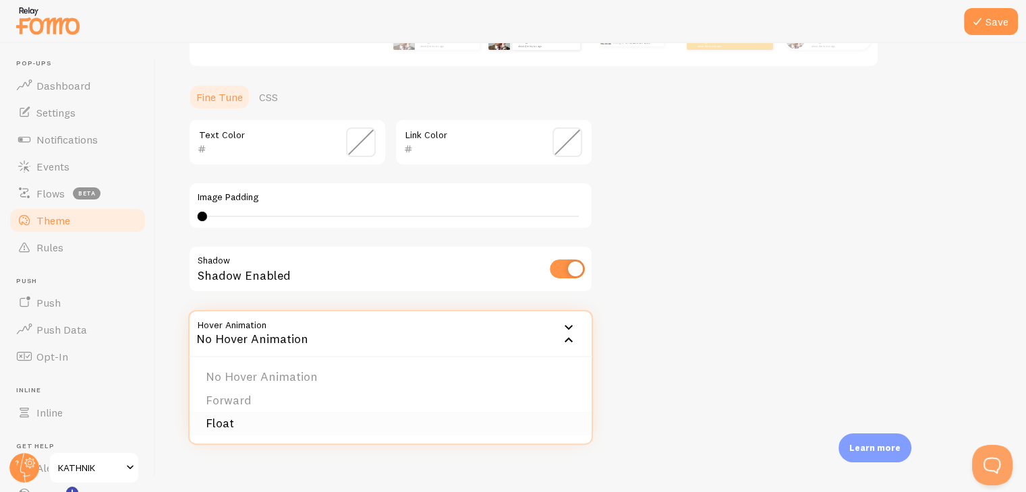
click at [362, 427] on li "Float" at bounding box center [391, 424] width 402 height 24
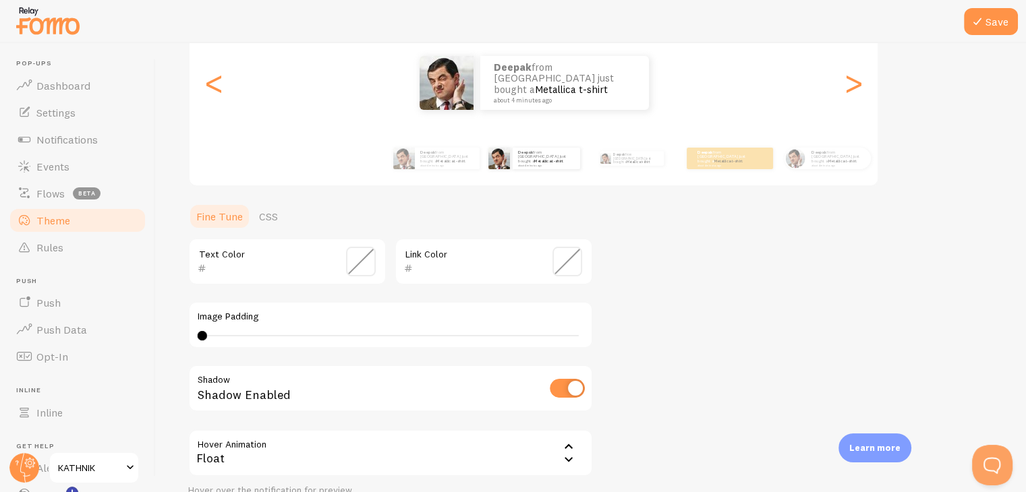
scroll to position [165, 0]
click at [273, 224] on link "CSS" at bounding box center [268, 218] width 35 height 27
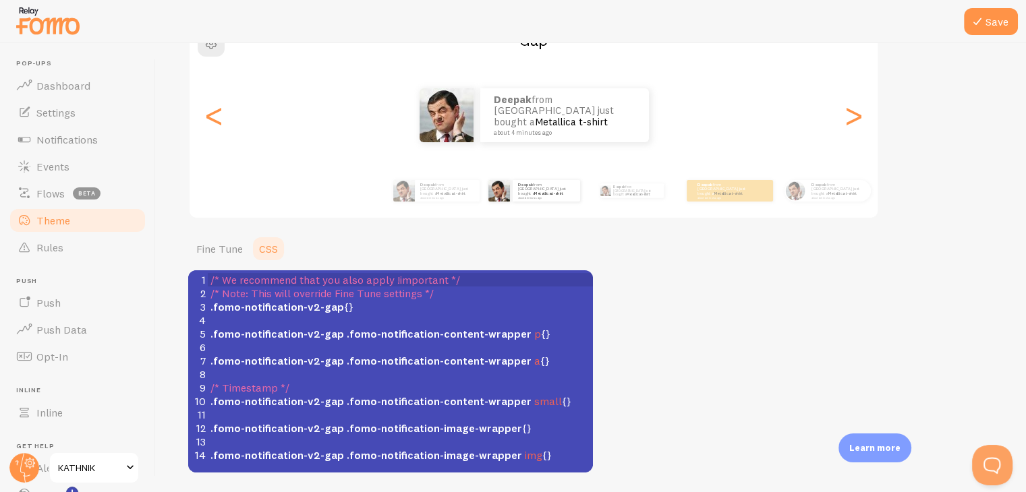
scroll to position [148, 0]
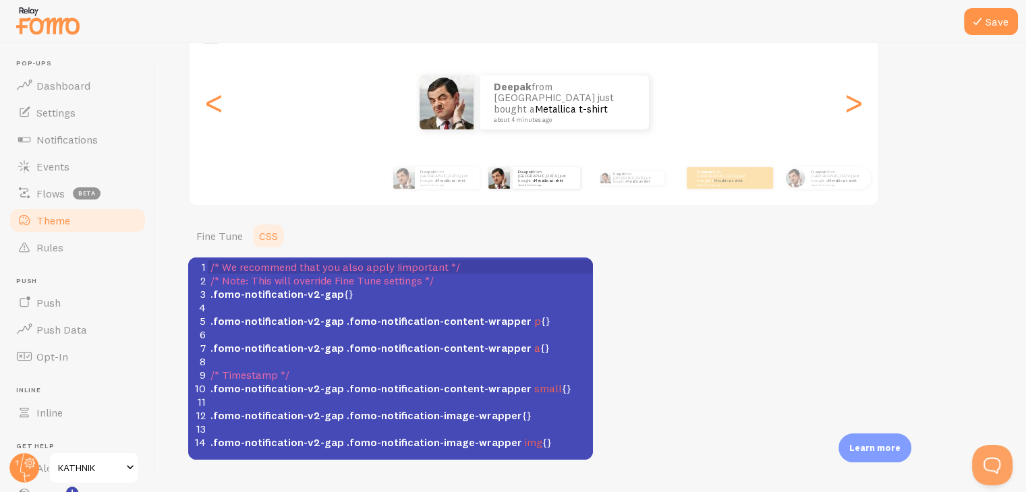
click at [644, 299] on div "Theme Choose a theme for your notifications Gap Deepak from [GEOGRAPHIC_DATA] j…" at bounding box center [590, 194] width 805 height 532
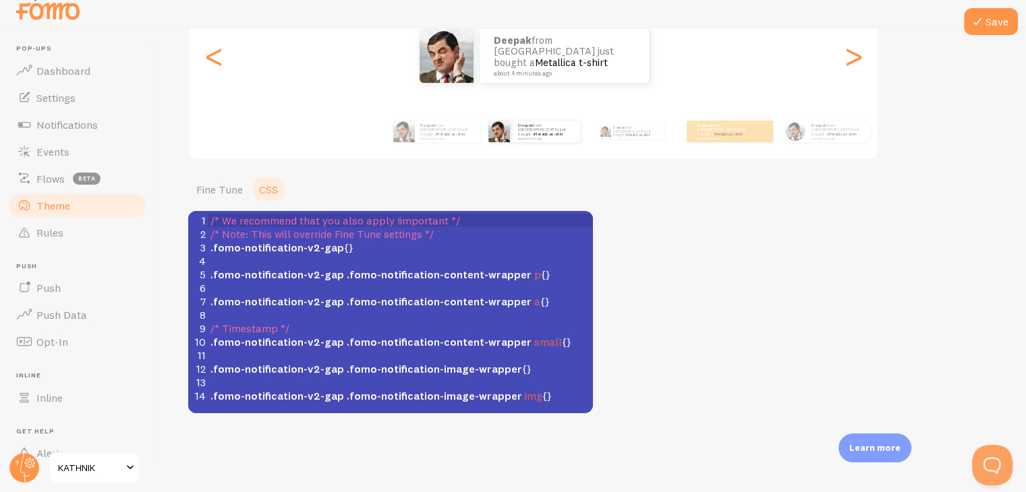
scroll to position [0, 0]
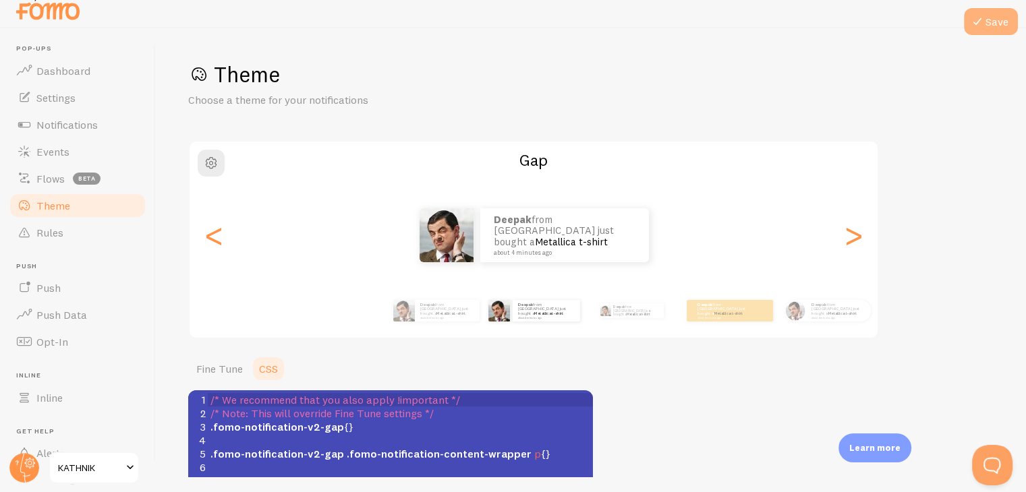
click at [972, 22] on icon at bounding box center [977, 21] width 16 height 16
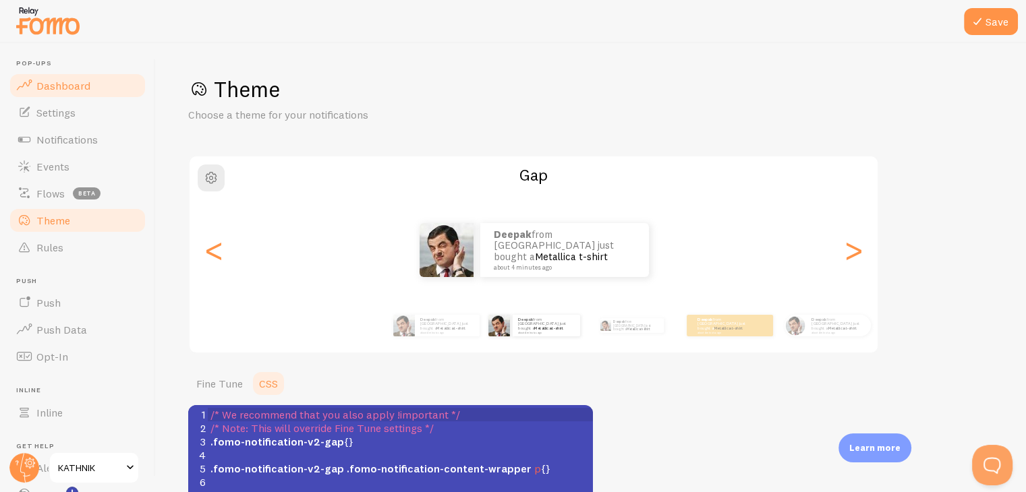
click at [74, 86] on span "Dashboard" at bounding box center [63, 85] width 54 height 13
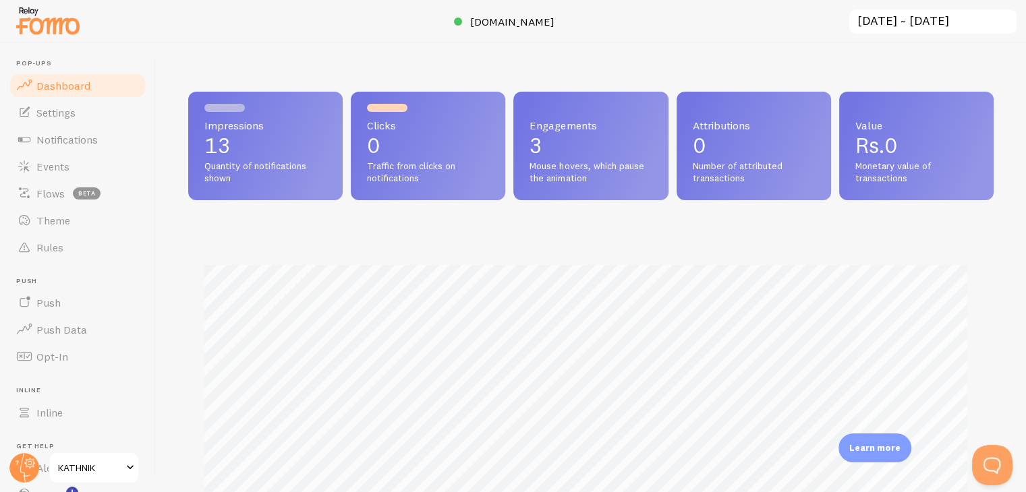
scroll to position [354, 795]
click at [63, 114] on span "Settings" at bounding box center [55, 112] width 39 height 13
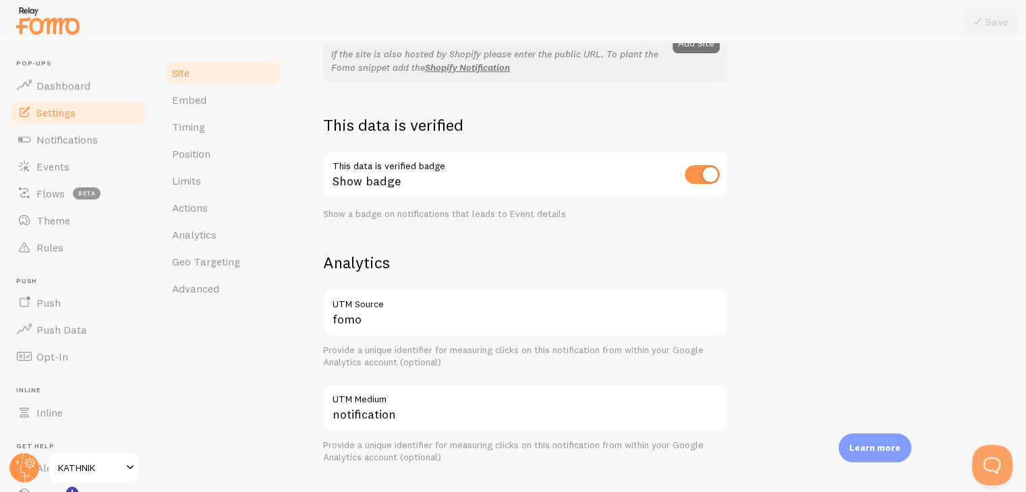
scroll to position [329, 0]
